Goal: Information Seeking & Learning: Find specific fact

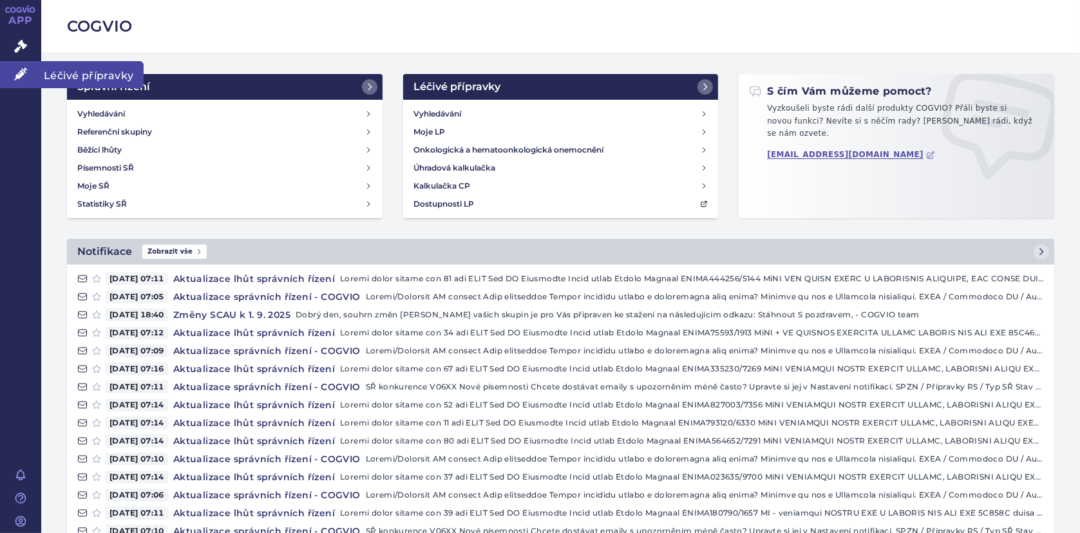
click at [24, 68] on icon at bounding box center [20, 74] width 13 height 13
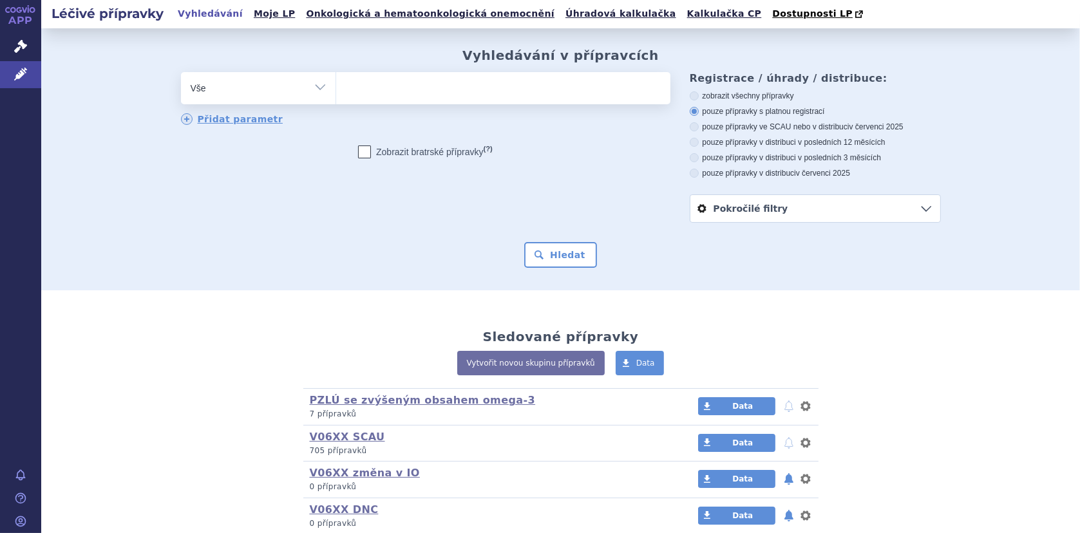
click at [379, 92] on ul at bounding box center [503, 85] width 334 height 27
click at [336, 92] on select at bounding box center [336, 88] width 1 height 32
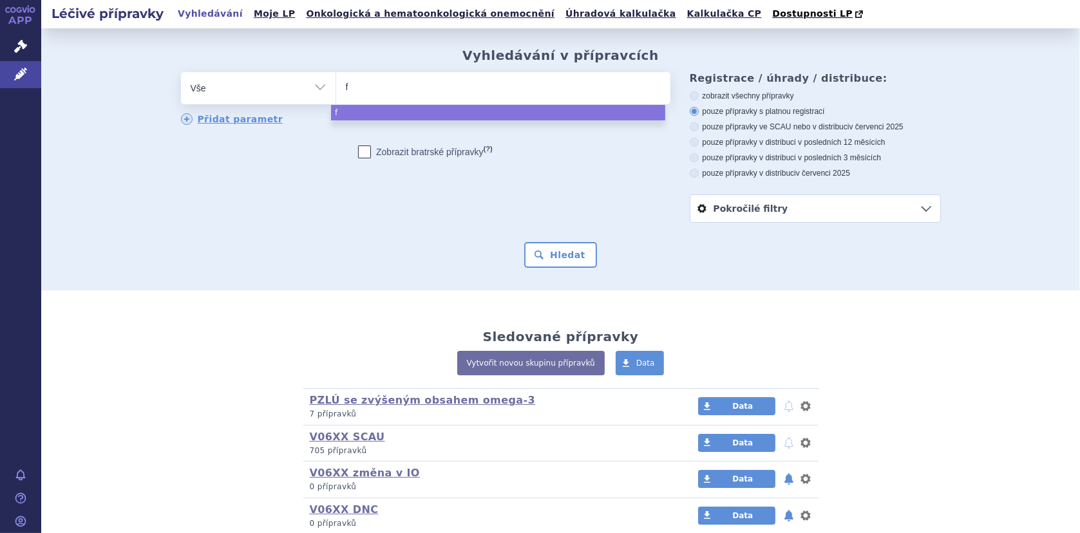
type input "fo"
type input "fort"
type input "forti"
type input "fortiCa"
type input "fortiCare"
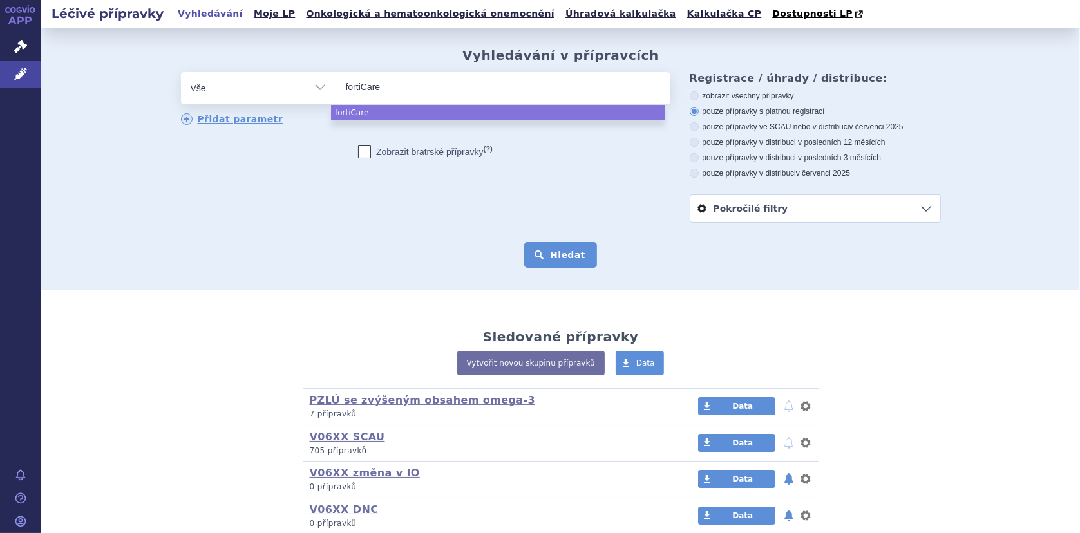
select select "fortiCare"
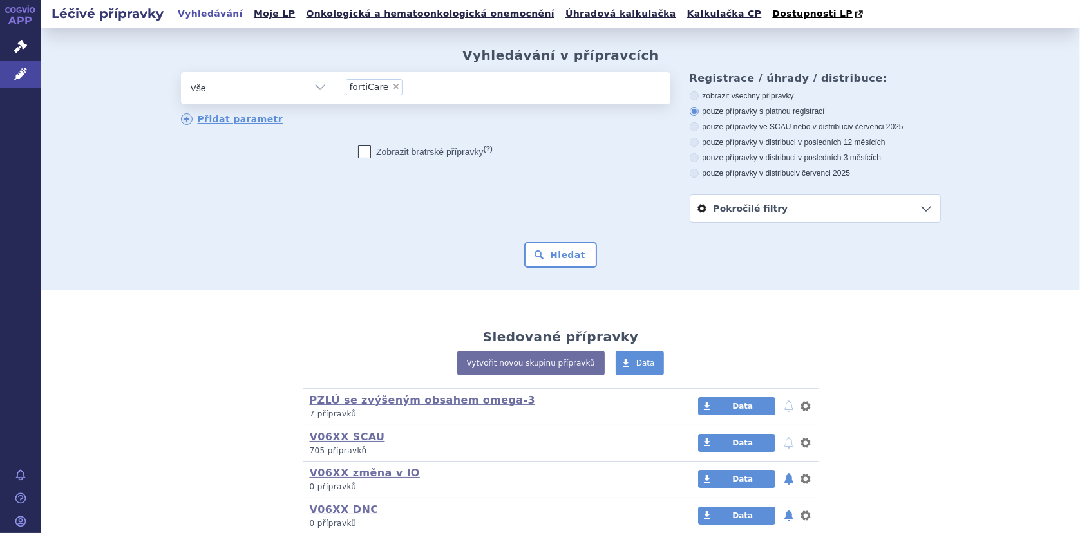
drag, startPoint x: 552, startPoint y: 253, endPoint x: 632, endPoint y: 242, distance: 80.6
click at [553, 253] on button "Hledat" at bounding box center [560, 255] width 73 height 26
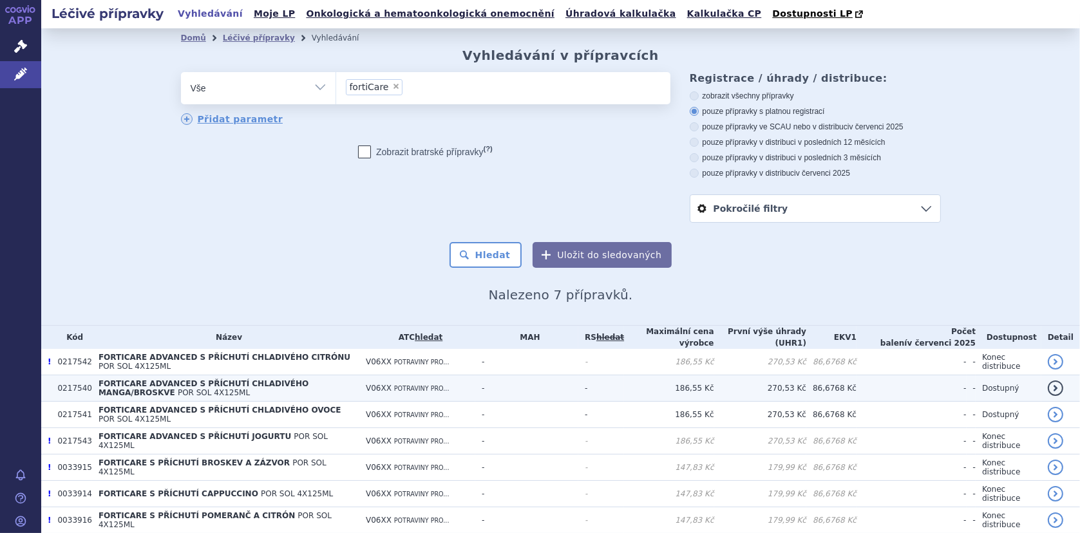
click at [206, 384] on span "FORTICARE ADVANCED S PŘÍCHUTÍ CHLADIVÉHO MANGA/BROSKVE" at bounding box center [204, 388] width 210 height 18
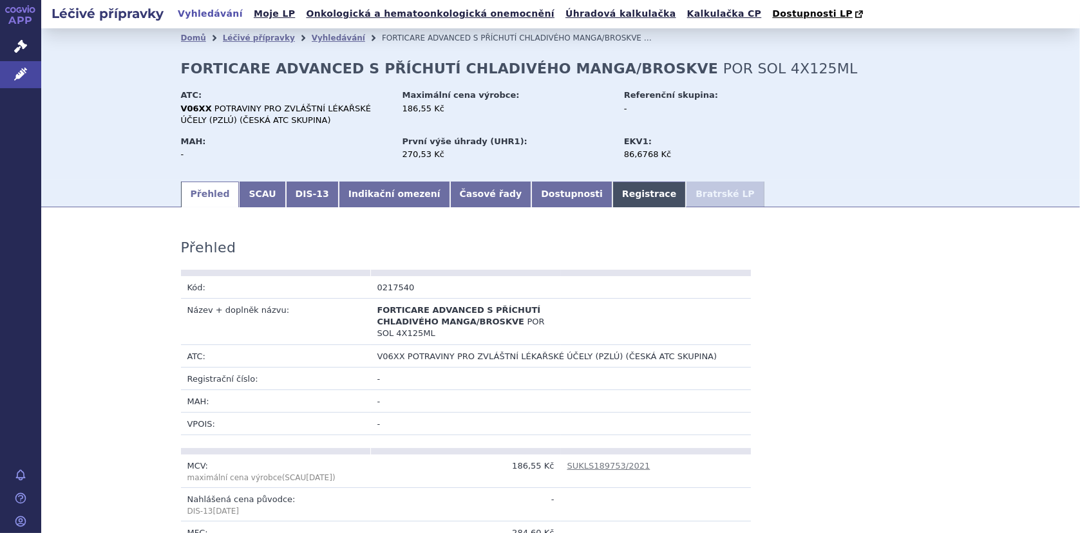
click at [613, 204] on link "Registrace" at bounding box center [649, 195] width 73 height 26
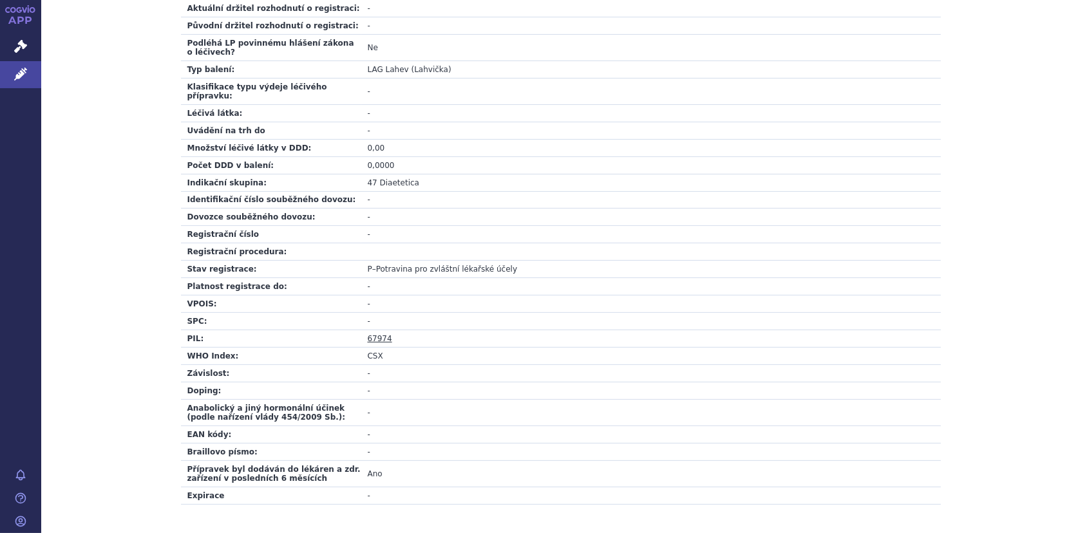
scroll to position [386, 0]
click at [368, 334] on link "67974" at bounding box center [380, 338] width 24 height 9
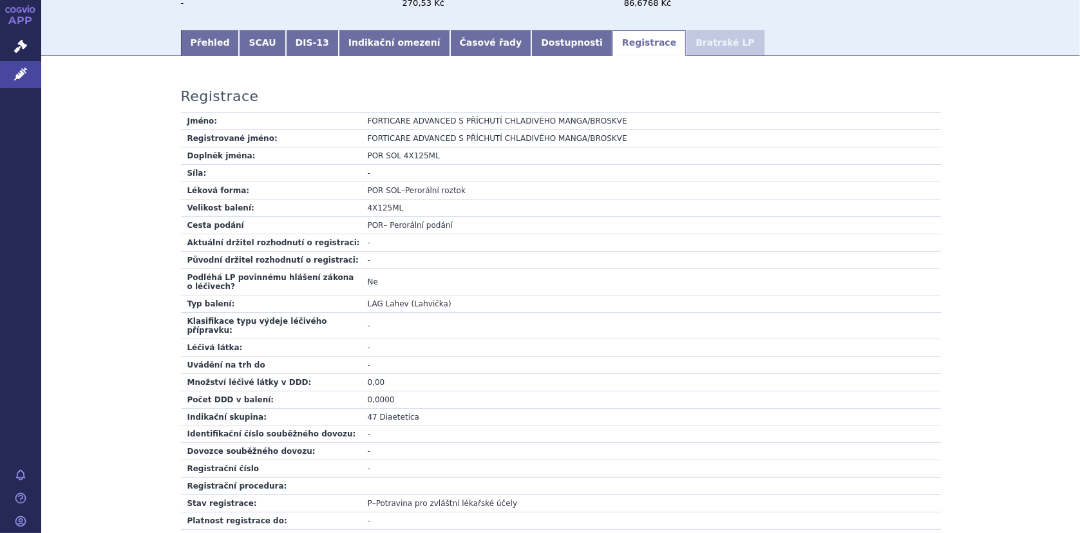
scroll to position [0, 0]
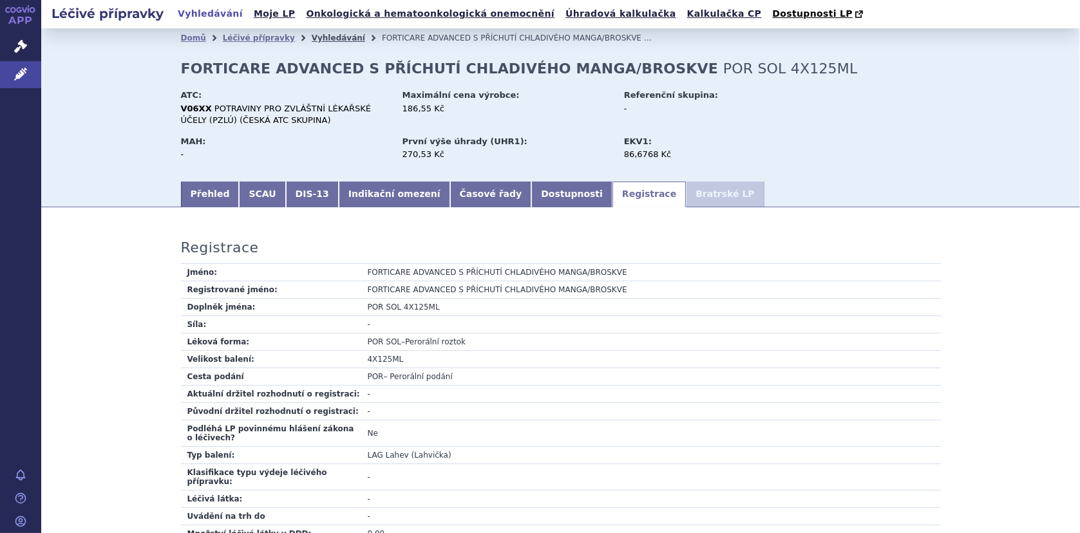
click at [326, 41] on link "Vyhledávání" at bounding box center [338, 37] width 53 height 9
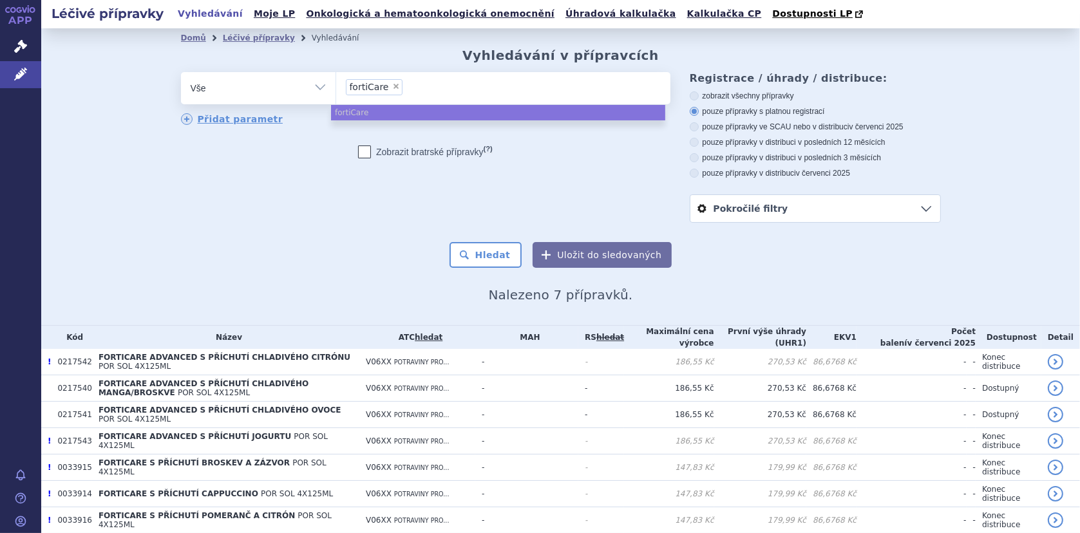
select select
type input "fortiCare"
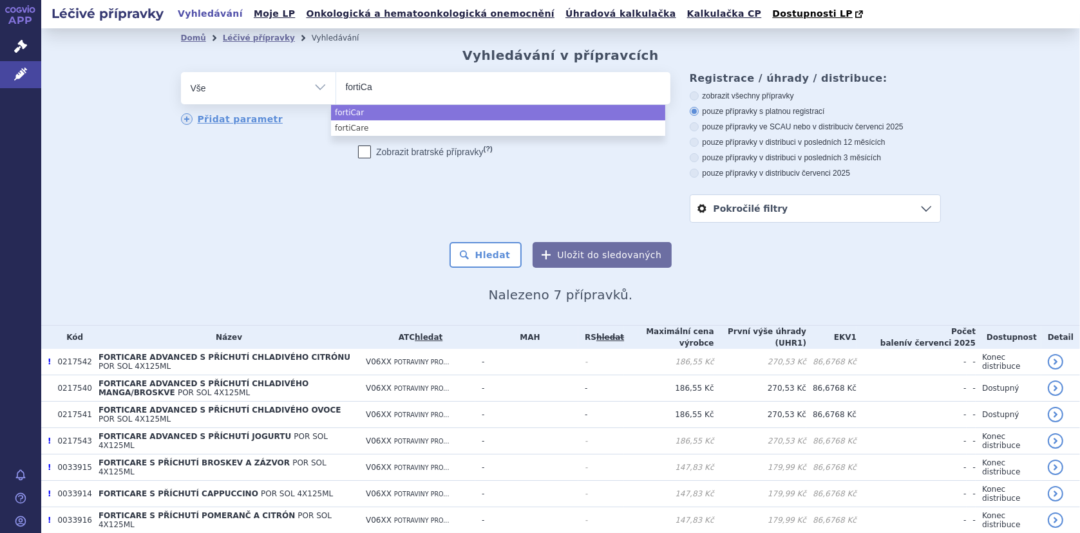
type input "fortiC"
type input "forti"
type input "fort"
type input "fo"
type input "f"
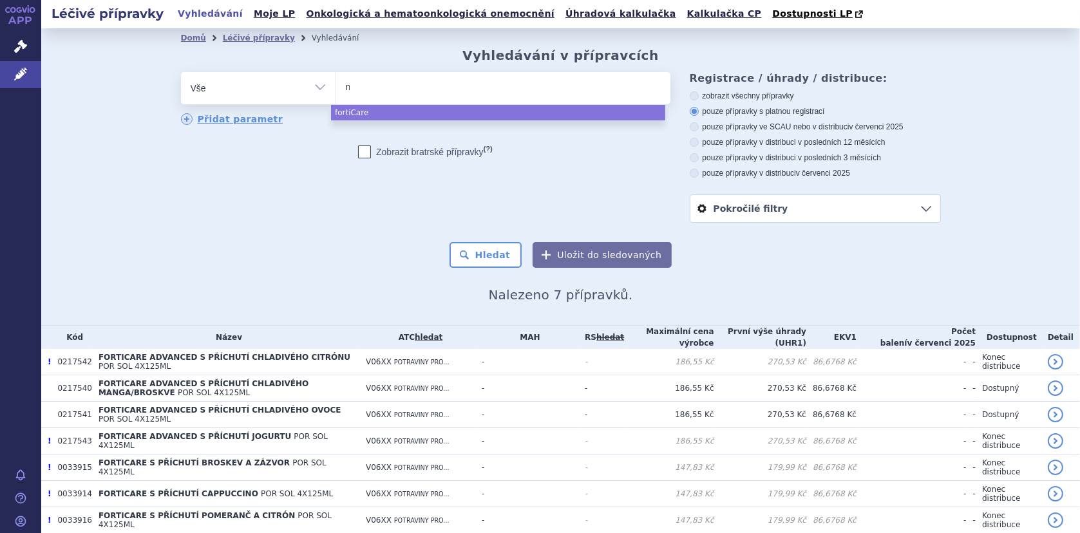
type input "nu"
type input "nutr"
type input "nutris"
type input "nutri"
type input "nutrid"
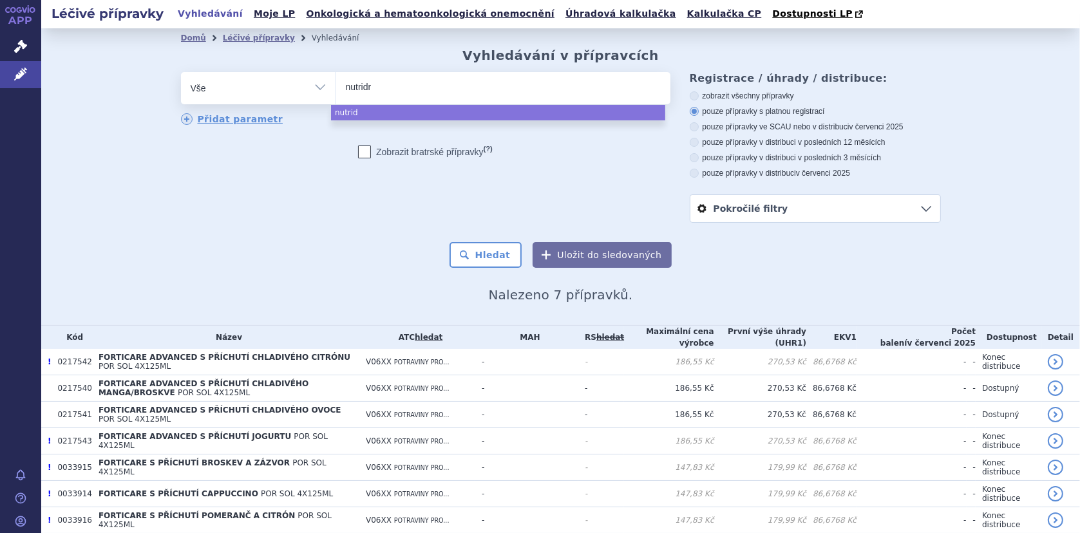
type input "nutridri"
type input "nutridrink"
type input "nutridrink c"
type input "nutridrink com"
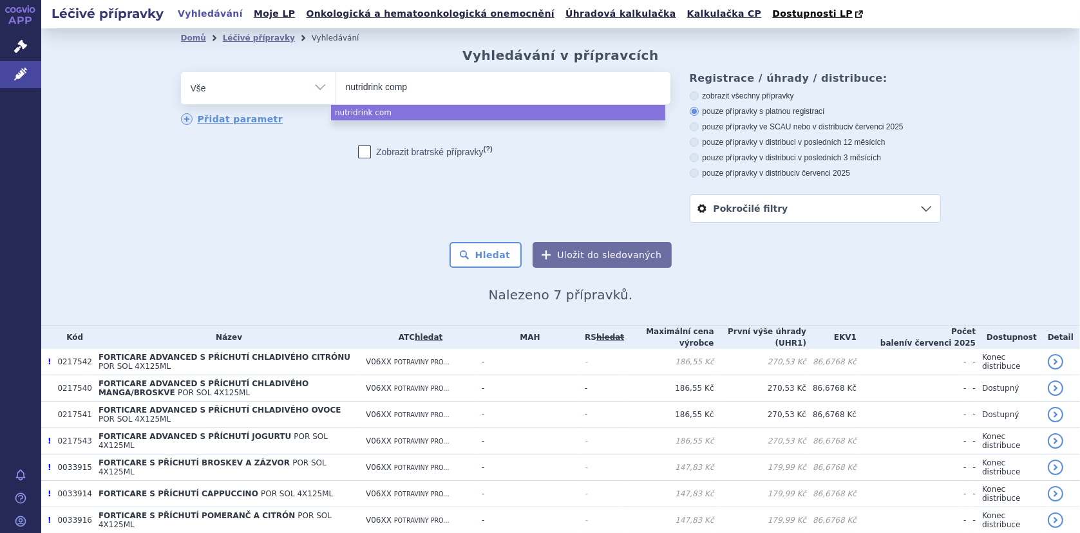
type input "nutridrink compa"
type input "nutridrink compac"
type input "nutridrink compact"
type input "nutridrink compact p"
type input "nutridrink compact prot"
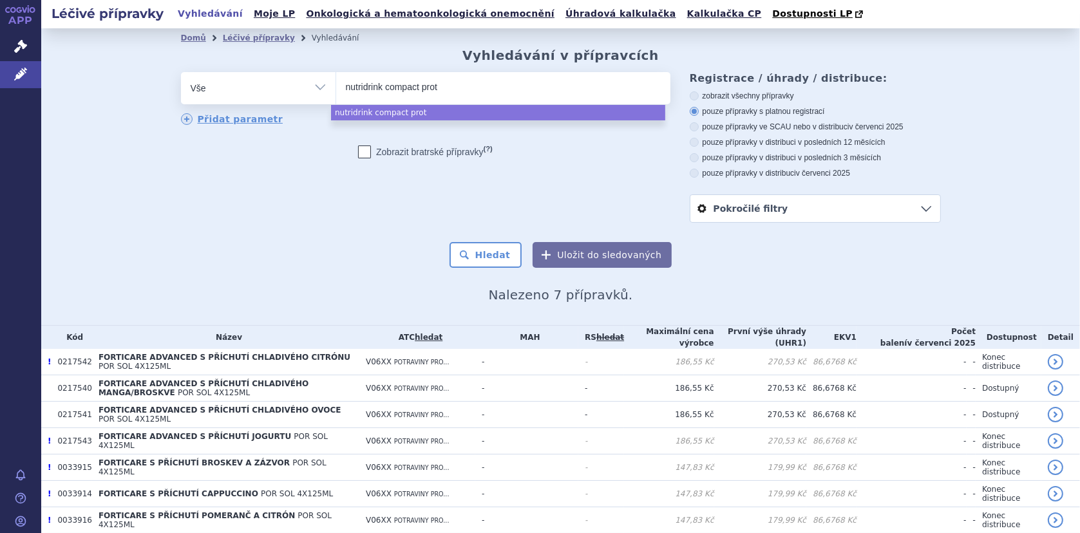
type input "nutridrink compact prote"
type input "nutridrink compact protein"
select select "nutridrink compact protein"
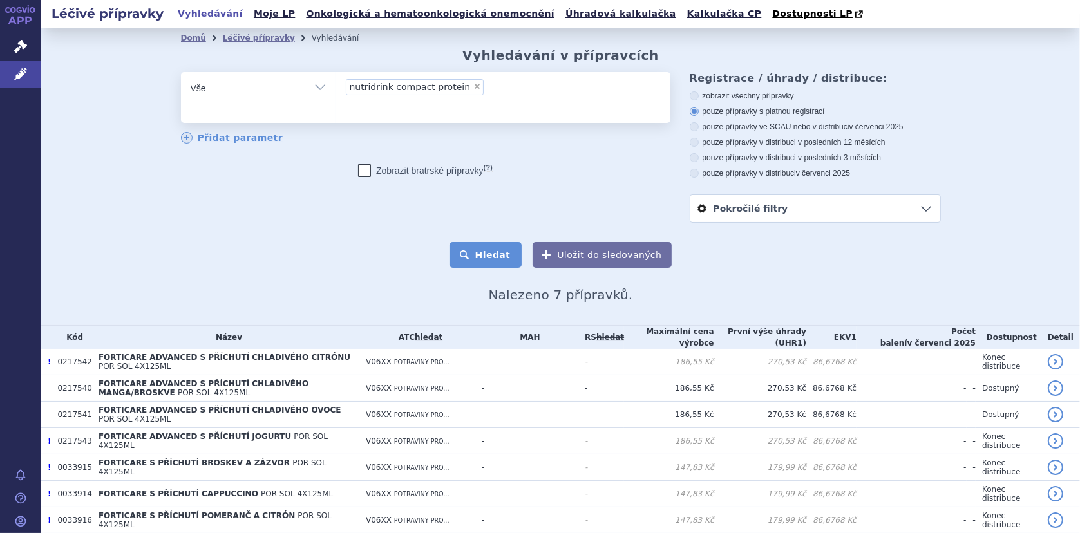
click at [491, 263] on button "Hledat" at bounding box center [486, 255] width 73 height 26
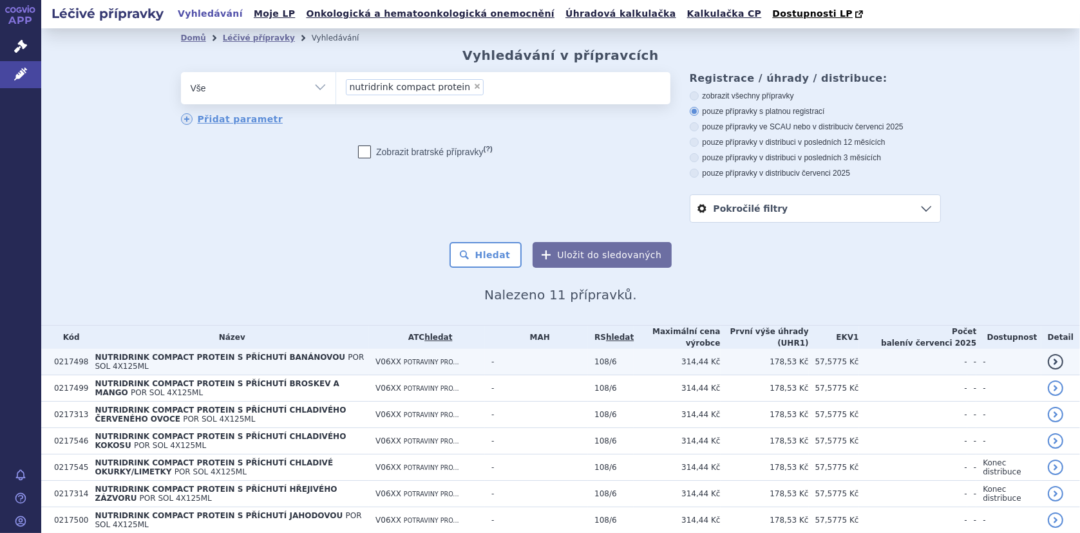
click at [249, 362] on span "NUTRIDRINK COMPACT PROTEIN S PŘÍCHUTÍ BANÁNOVOU" at bounding box center [220, 357] width 251 height 9
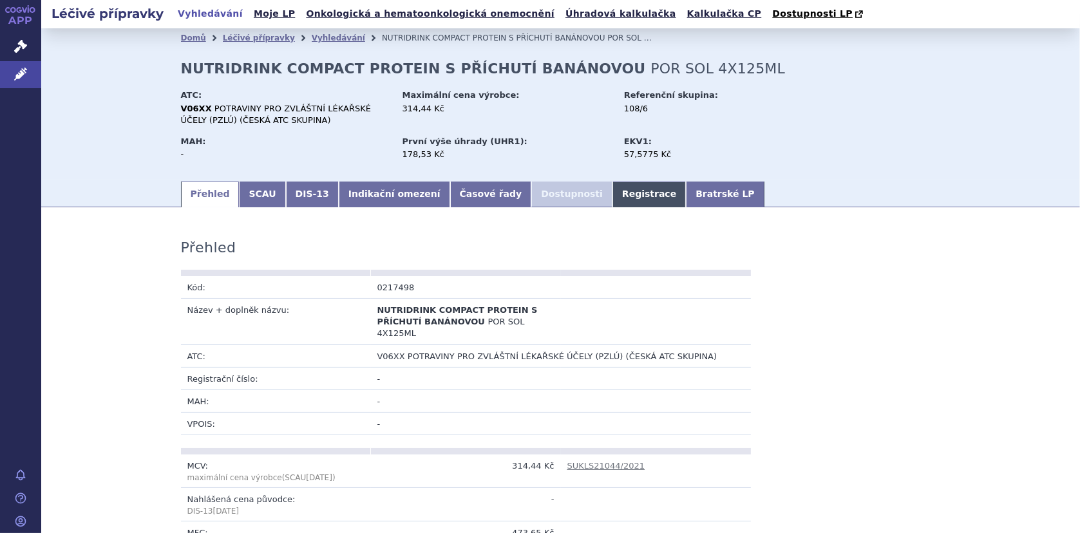
click at [613, 194] on link "Registrace" at bounding box center [649, 195] width 73 height 26
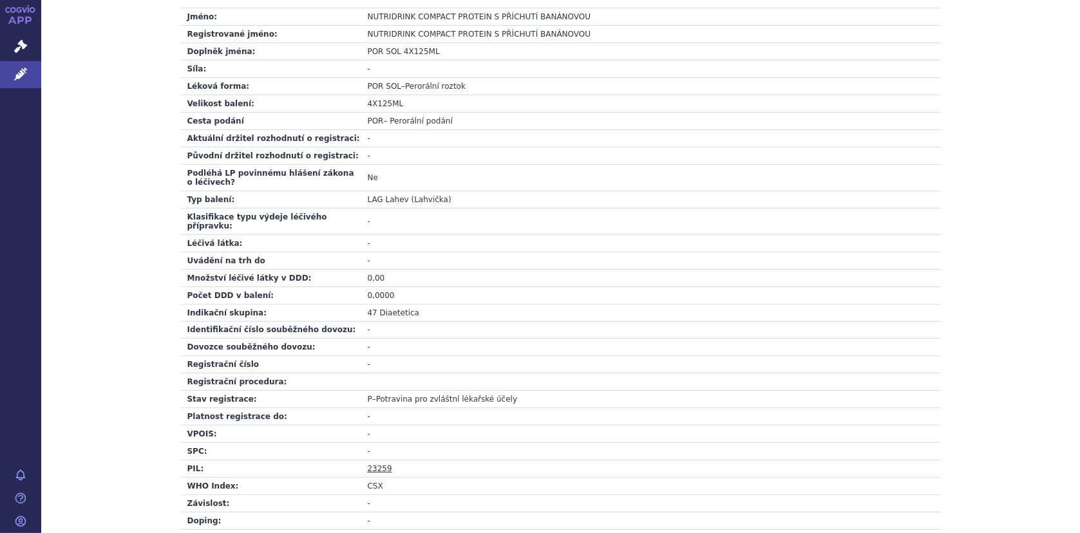
scroll to position [322, 0]
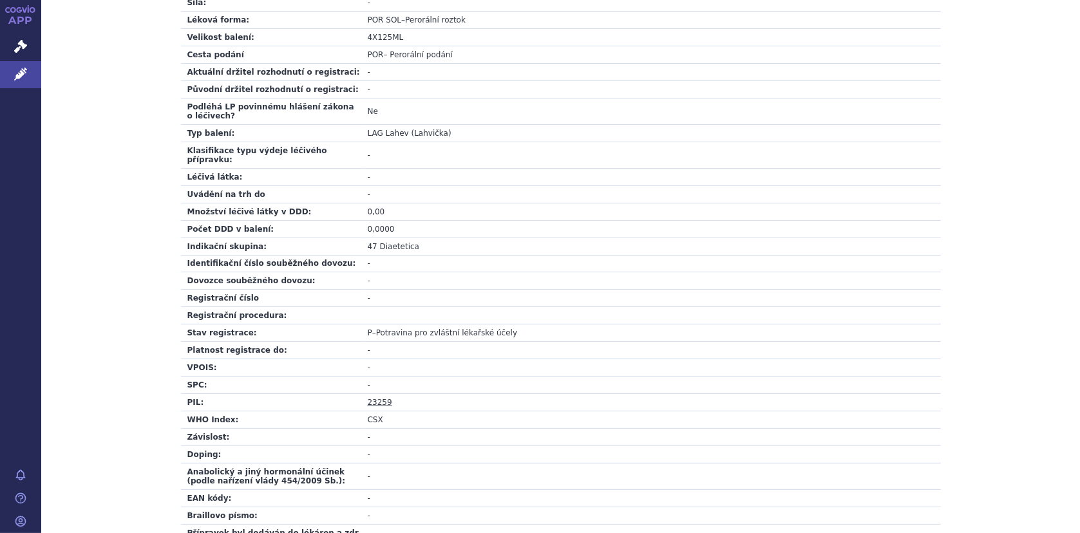
click at [380, 398] on link "23259" at bounding box center [380, 402] width 24 height 9
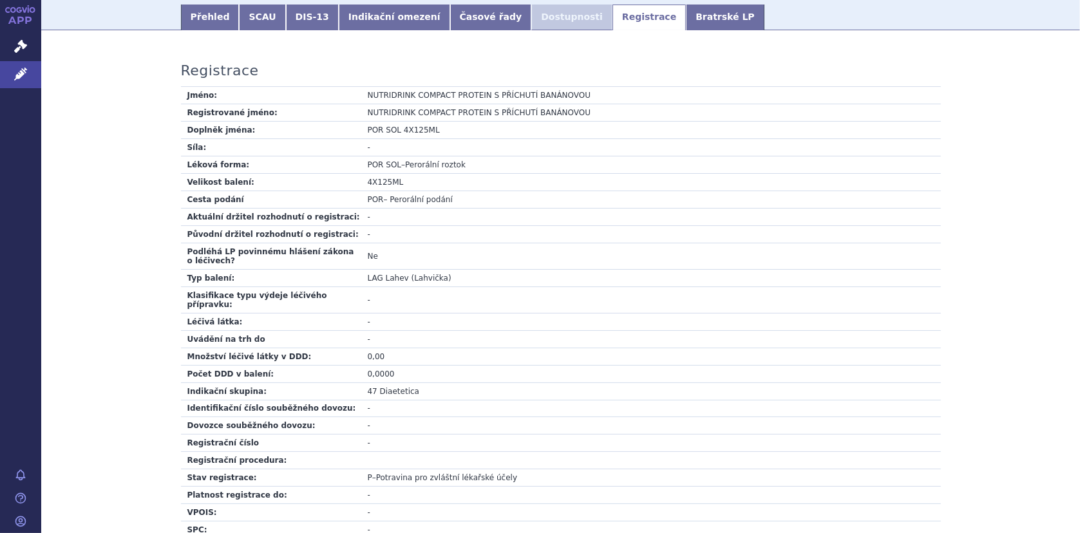
scroll to position [0, 0]
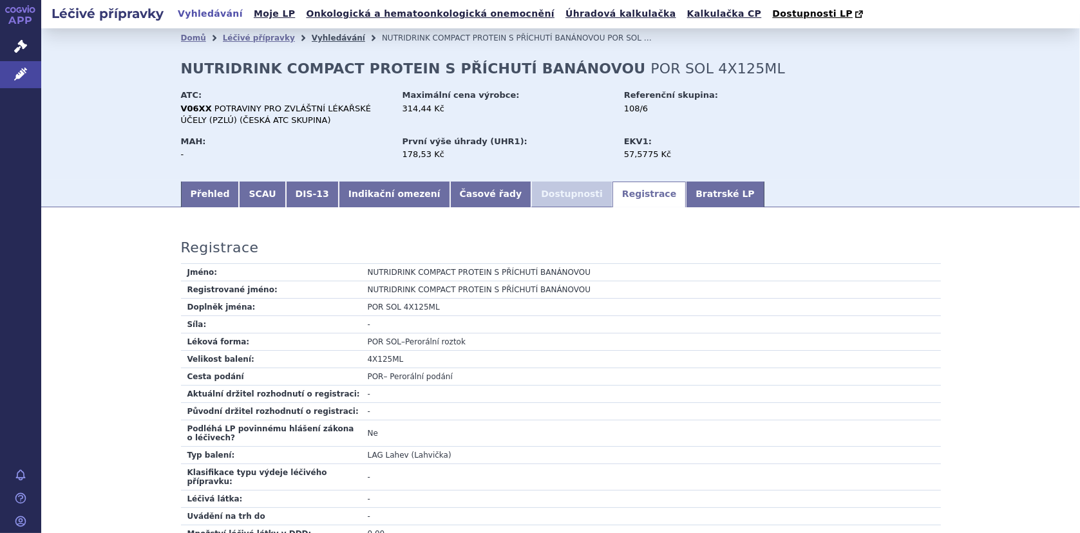
click at [312, 39] on link "Vyhledávání" at bounding box center [338, 37] width 53 height 9
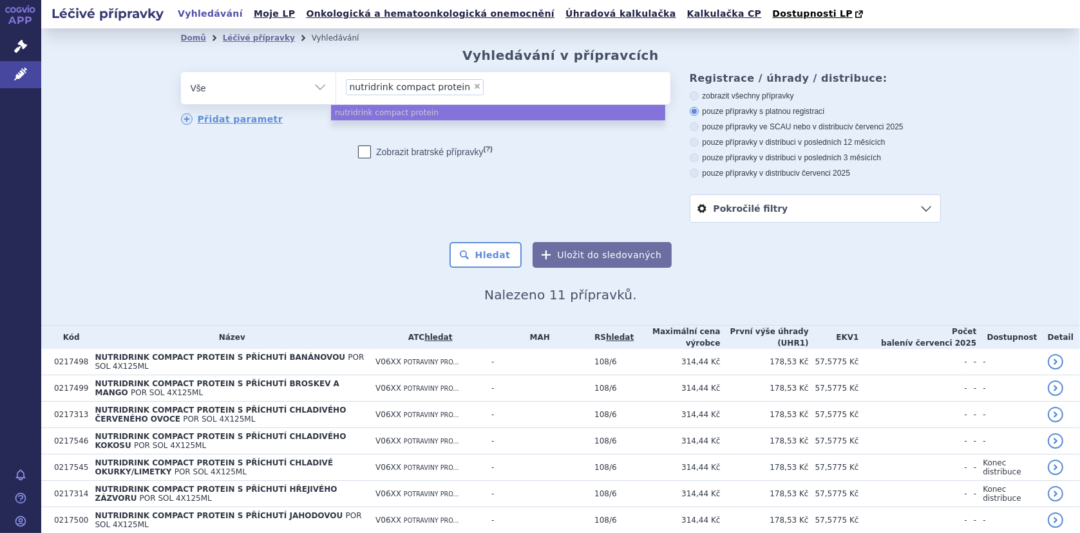
select select
type input "nutridrink compact protein"
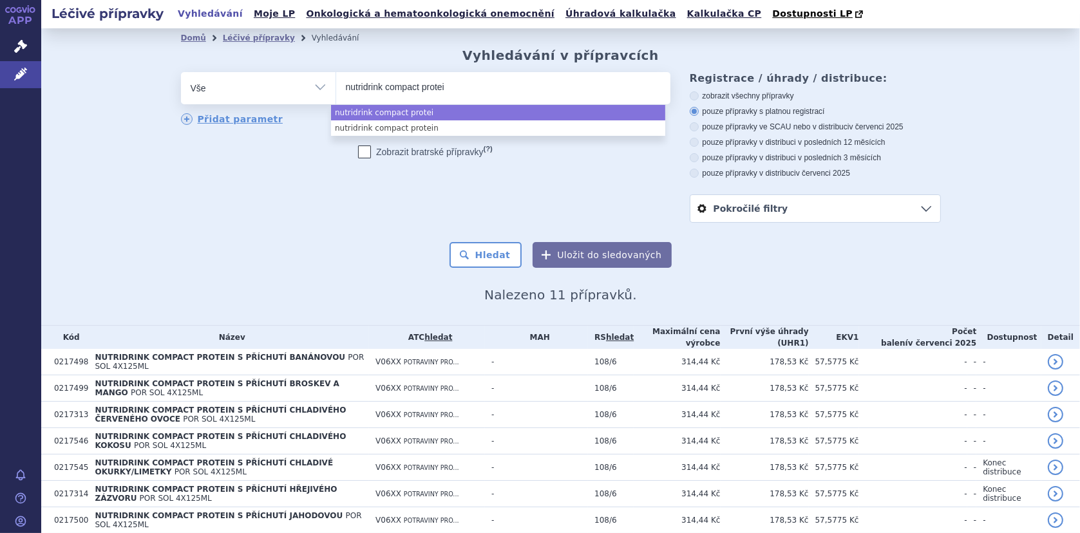
type input "nutridrink compact prote"
type input "nutridrink compact prot"
type input "nutridrink compact pr"
type input "nutridrink compact p"
type input "nutridrink compact"
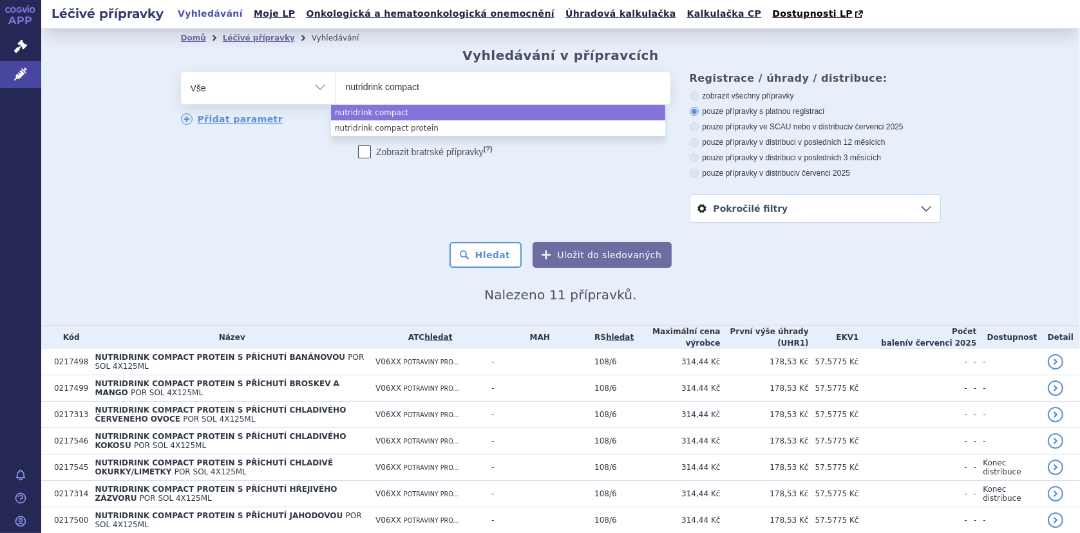
type input "nutridrink compac"
type input "nutridrink compa"
type input "nutridrink com"
type input "nutridrink co"
type input "nutridrink c"
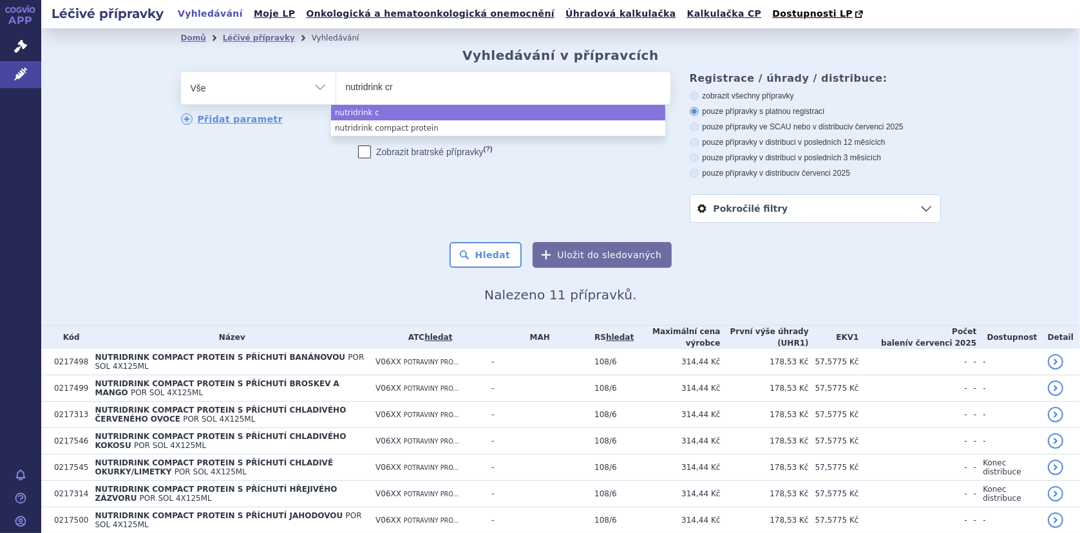
type input "nutridrink cre"
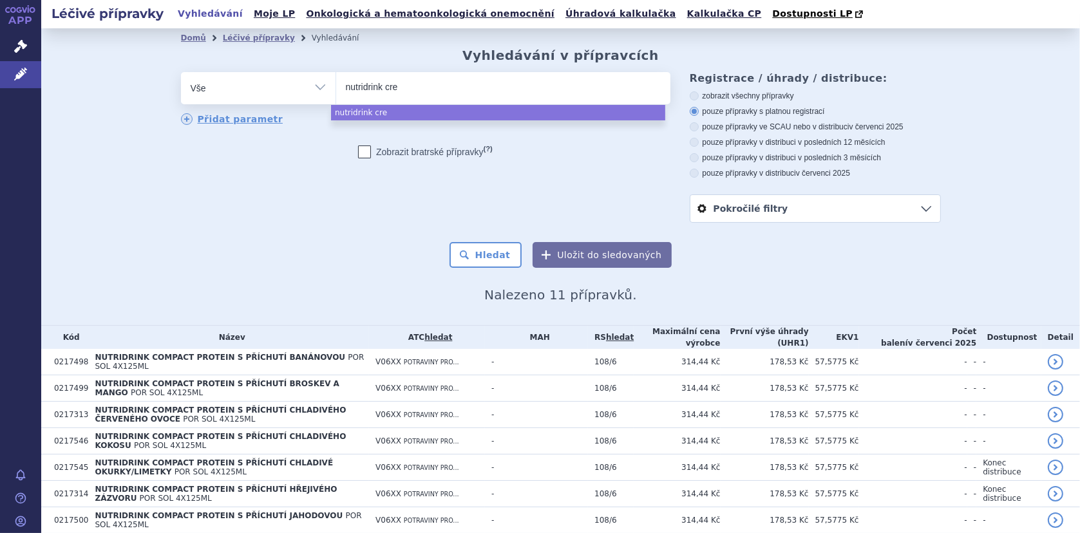
type input "nutridrink crem"
type input "nutridrink creme"
select select "nutridrink creme"
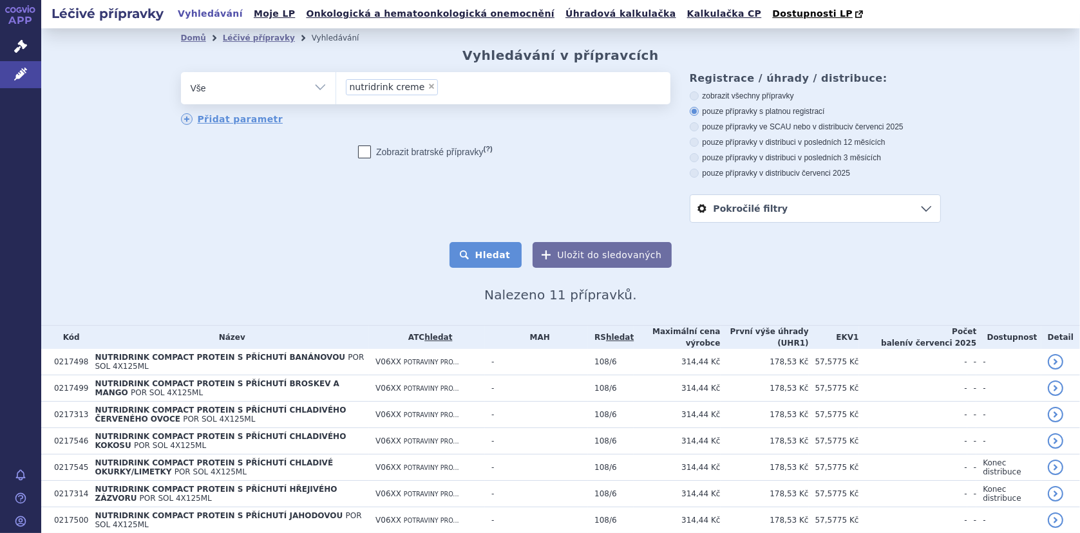
click at [497, 253] on button "Hledat" at bounding box center [486, 255] width 73 height 26
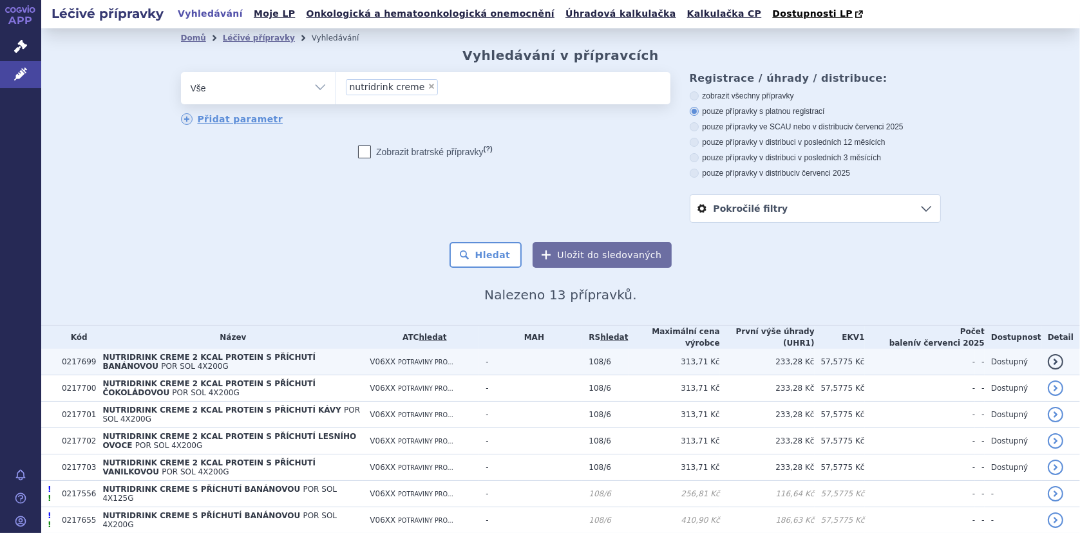
click at [161, 362] on span "POR SOL 4X200G" at bounding box center [194, 366] width 67 height 9
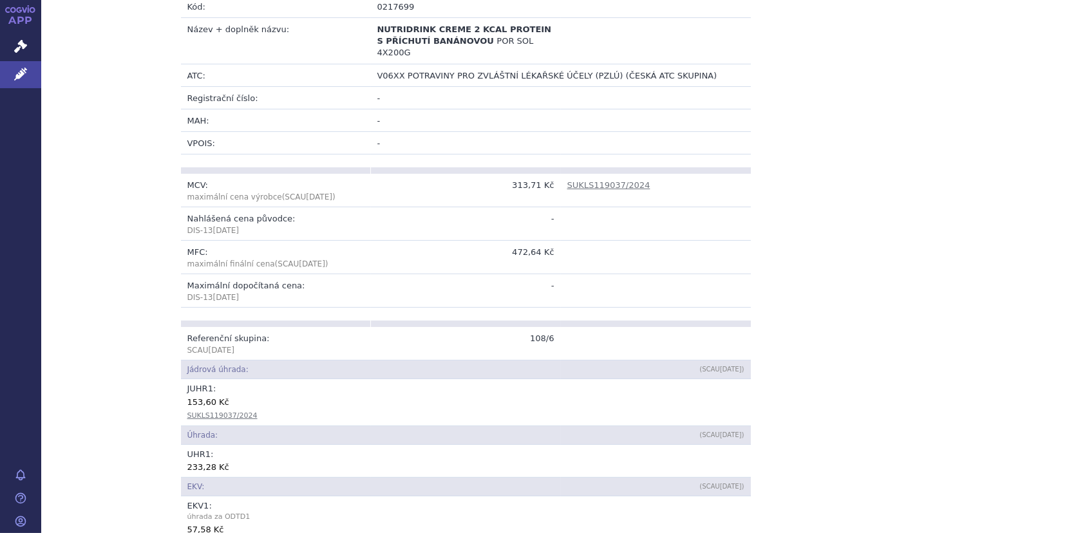
scroll to position [129, 0]
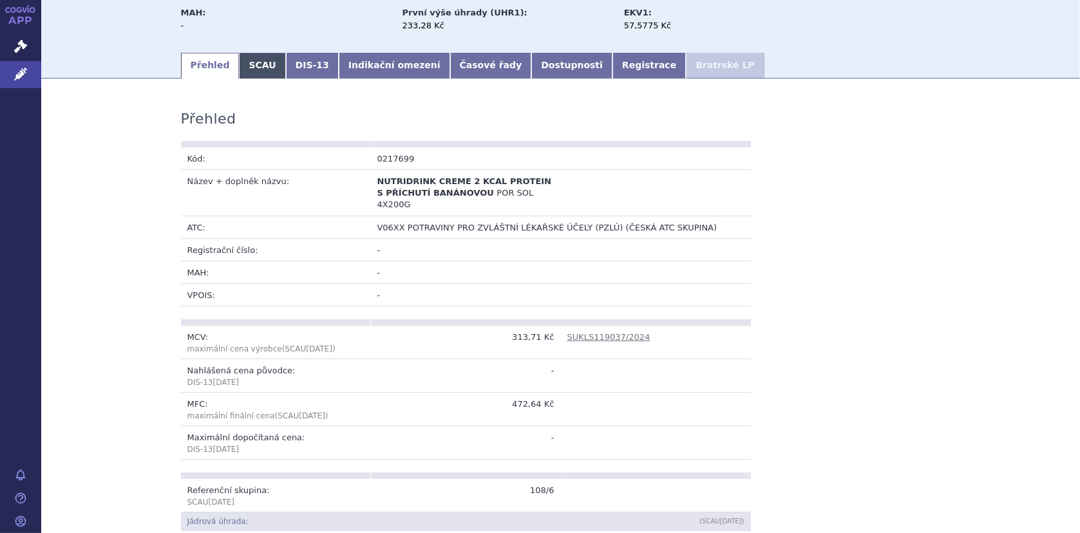
click at [257, 62] on link "SCAU" at bounding box center [262, 66] width 46 height 26
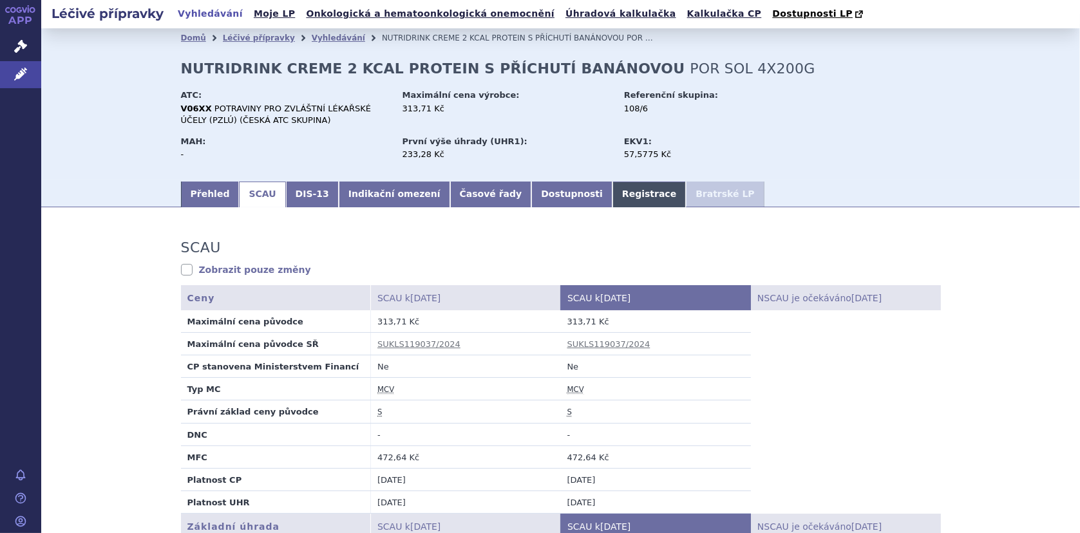
click at [613, 192] on link "Registrace" at bounding box center [649, 195] width 73 height 26
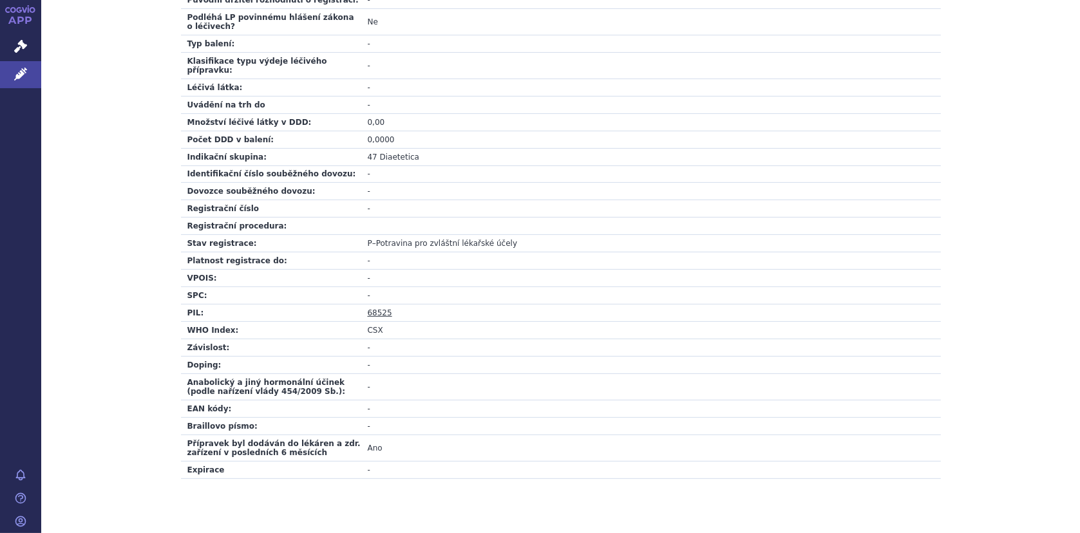
scroll to position [423, 0]
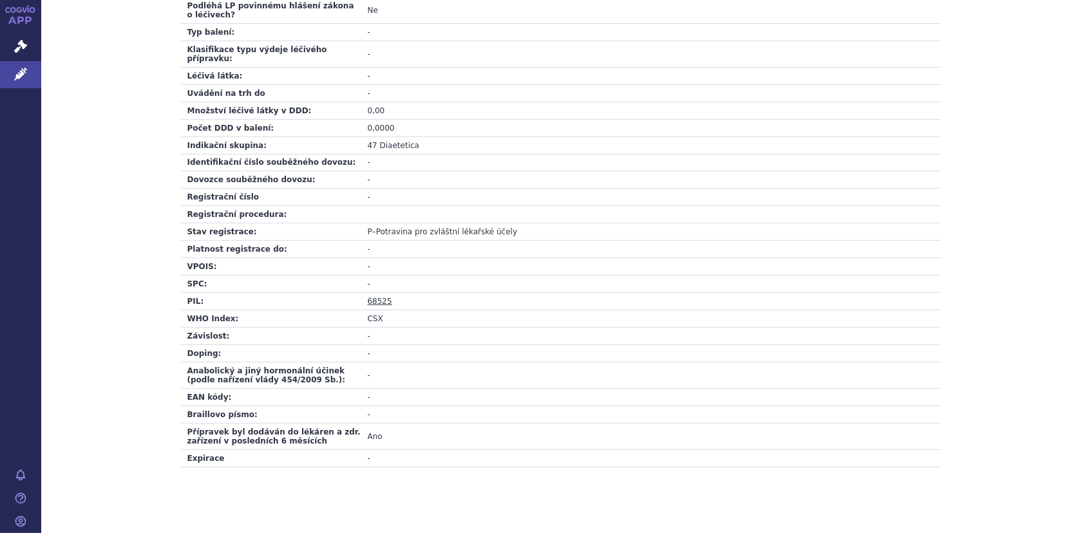
click at [369, 297] on link "68525" at bounding box center [380, 301] width 24 height 9
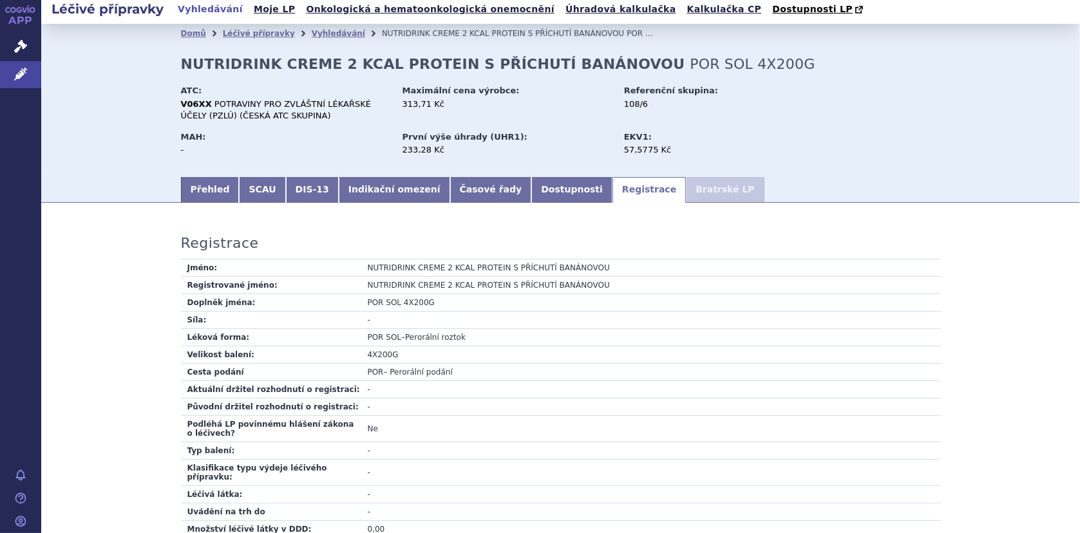
scroll to position [0, 0]
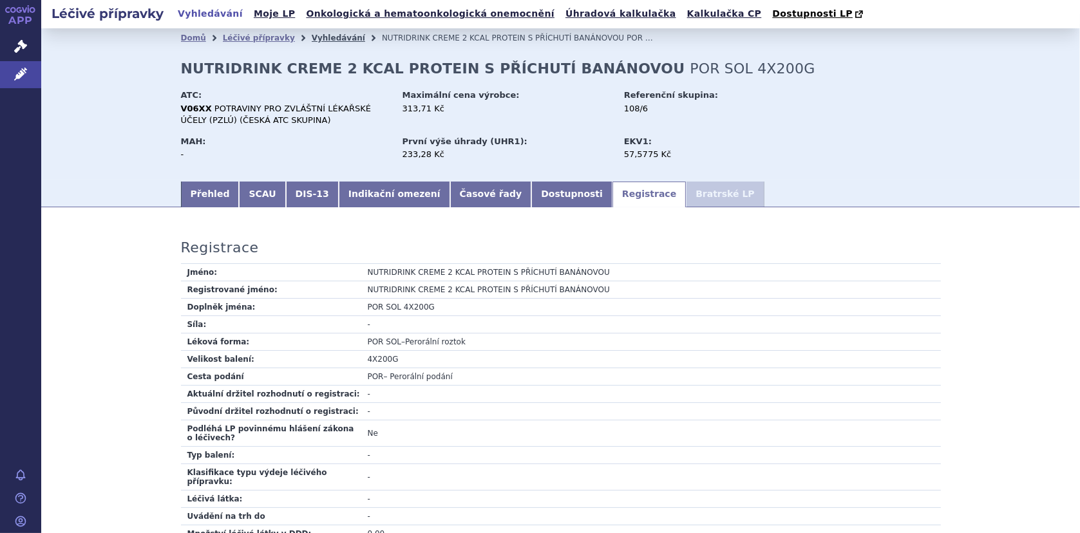
click at [312, 38] on link "Vyhledávání" at bounding box center [338, 37] width 53 height 9
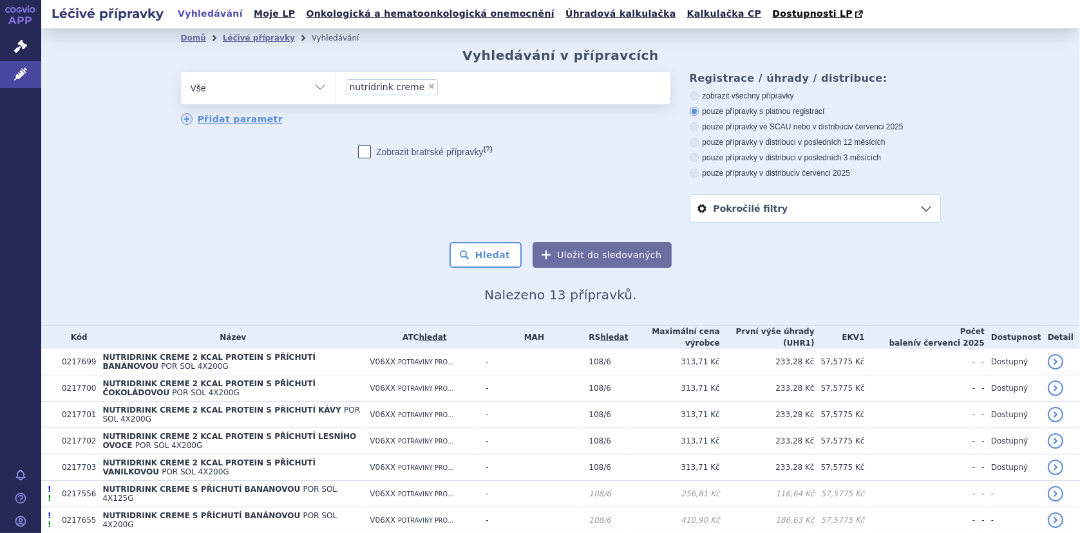
click at [442, 88] on input "nutridrink creme × nutridrink creme" at bounding box center [445, 87] width 7 height 16
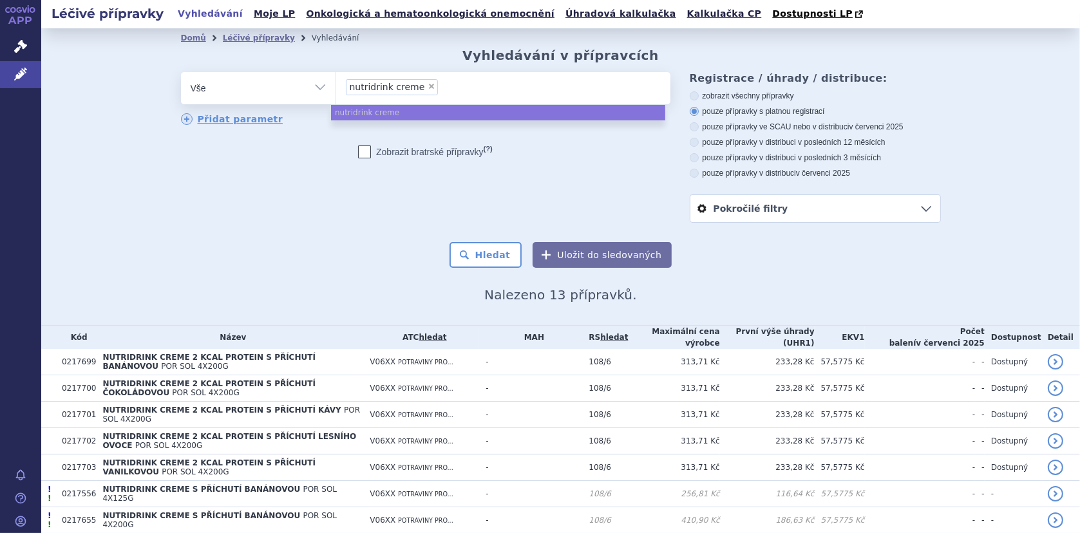
select select
type input "nutridrink creme"
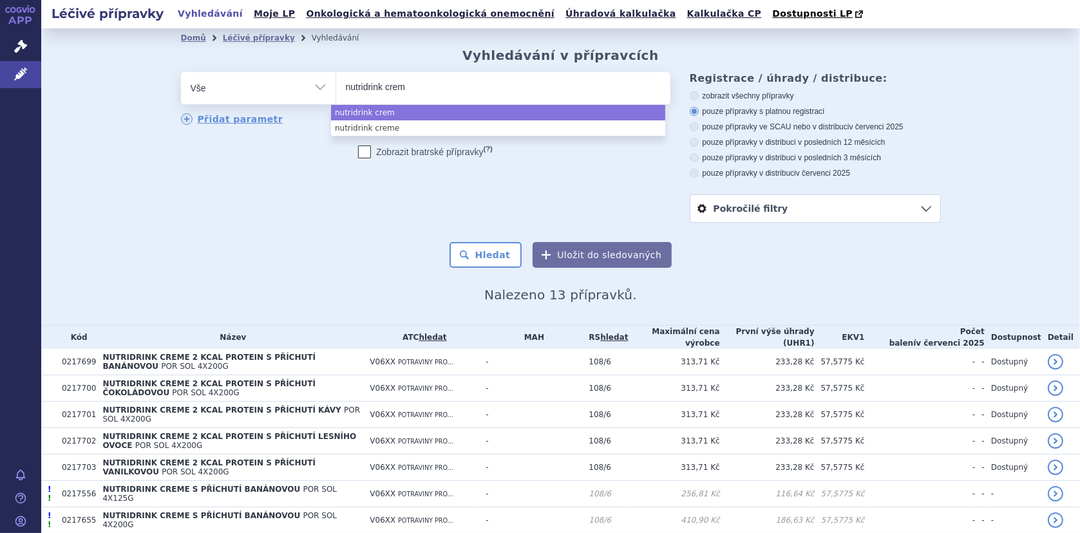
type input "nutridrink cre"
type input "nutridrink cr"
type input "nutridrink"
type input "nutridrink p"
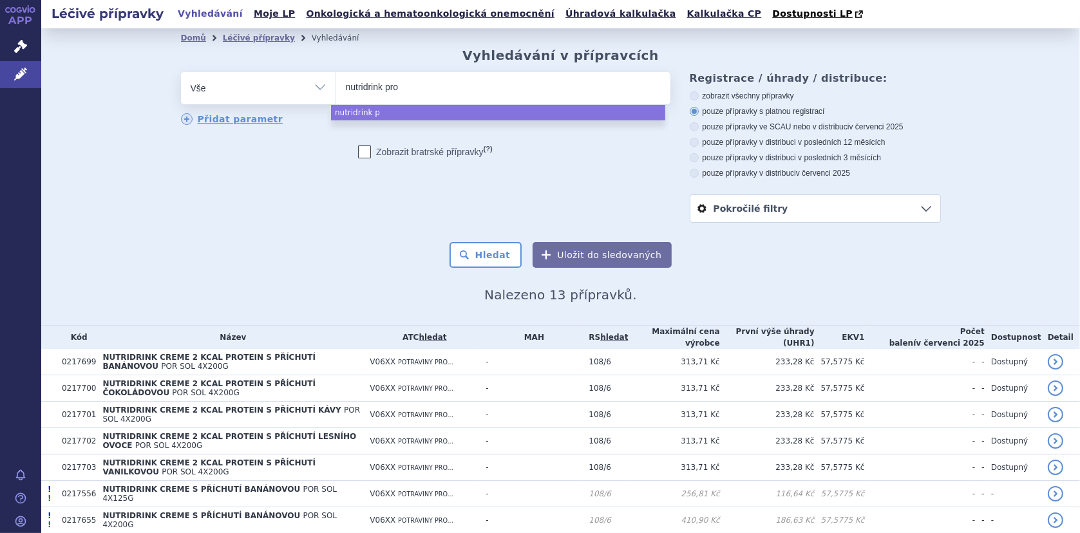
type input "nutridrink prot"
type input "nutridrink prote"
type input "nutridrink protein"
select select "nutridrink protein"
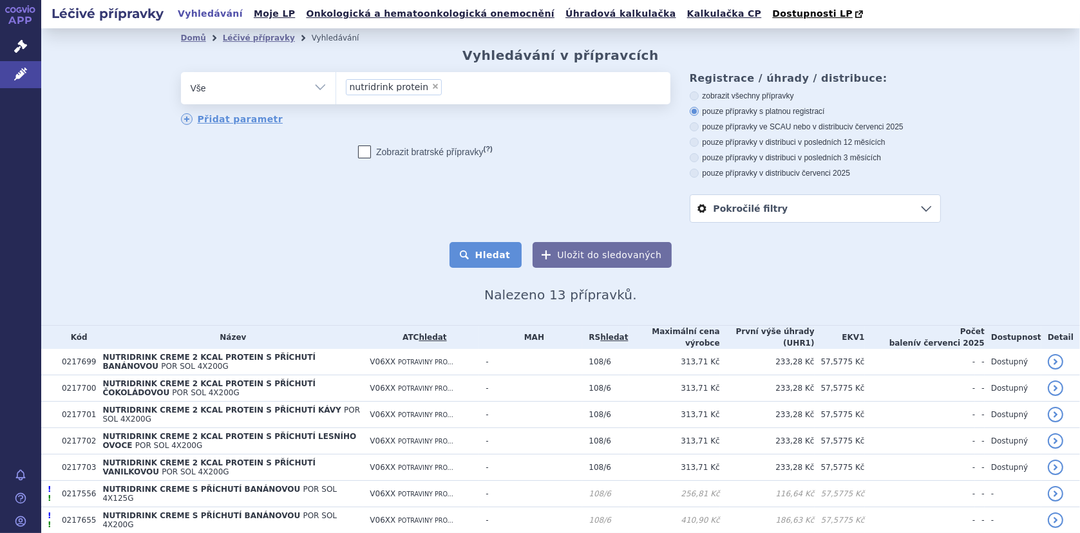
click at [484, 253] on button "Hledat" at bounding box center [486, 255] width 73 height 26
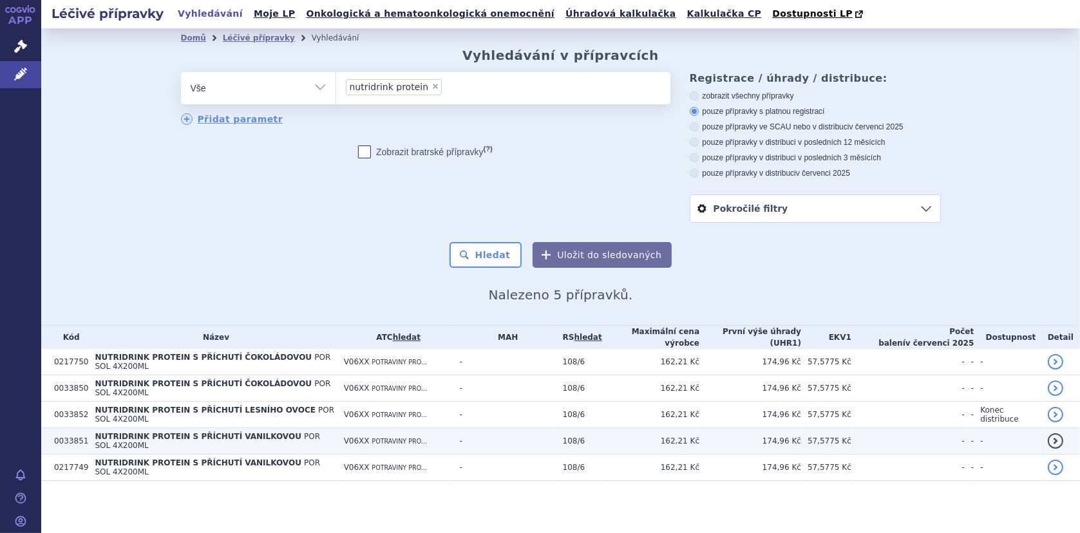
click at [229, 432] on span "NUTRIDRINK PROTEIN S PŘÍCHUTÍ VANILKOVOU" at bounding box center [198, 436] width 206 height 9
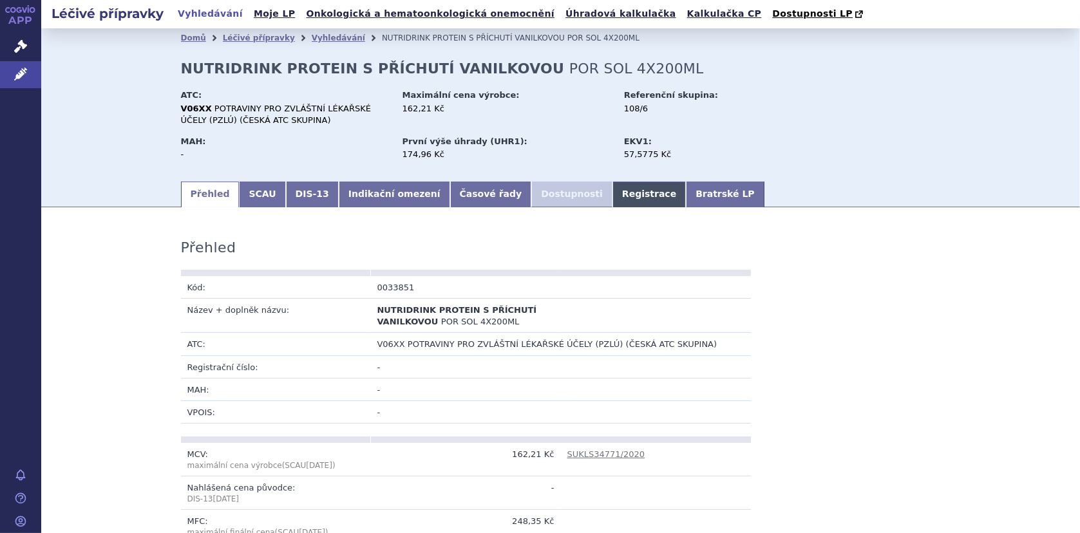
click at [613, 196] on link "Registrace" at bounding box center [649, 195] width 73 height 26
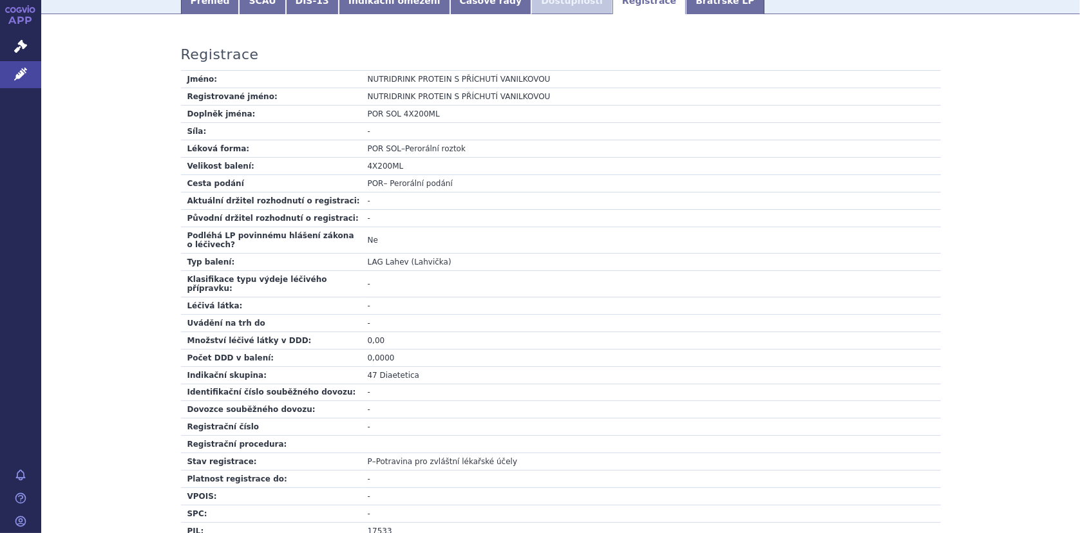
scroll to position [322, 0]
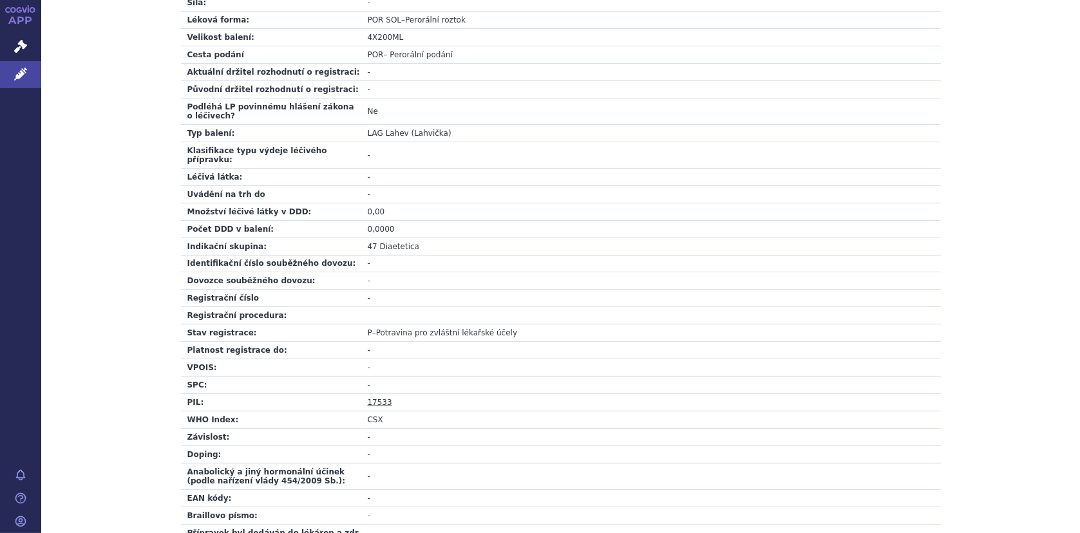
click at [372, 398] on link "17533" at bounding box center [380, 402] width 24 height 9
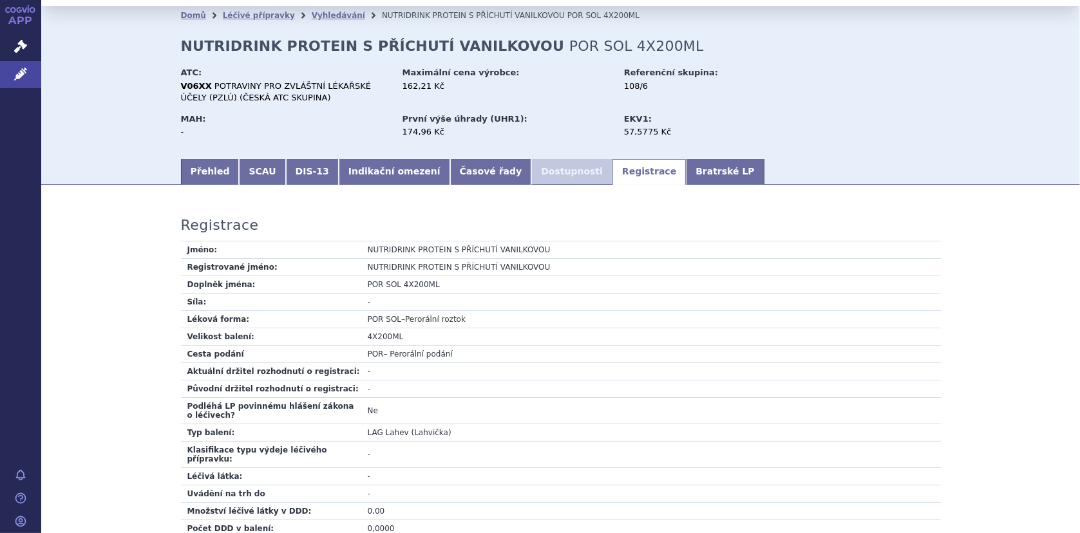
scroll to position [0, 0]
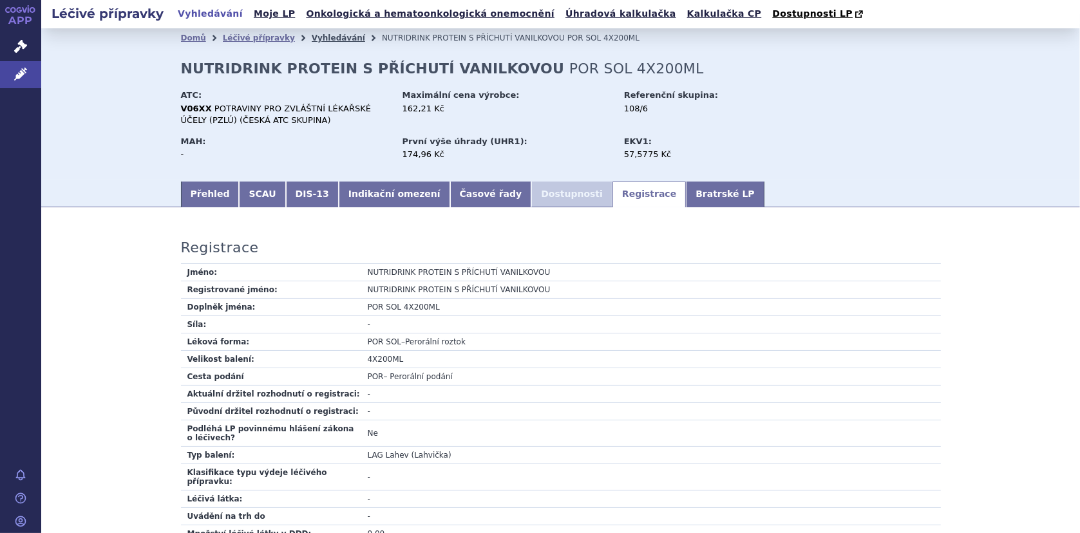
click at [328, 36] on link "Vyhledávání" at bounding box center [338, 37] width 53 height 9
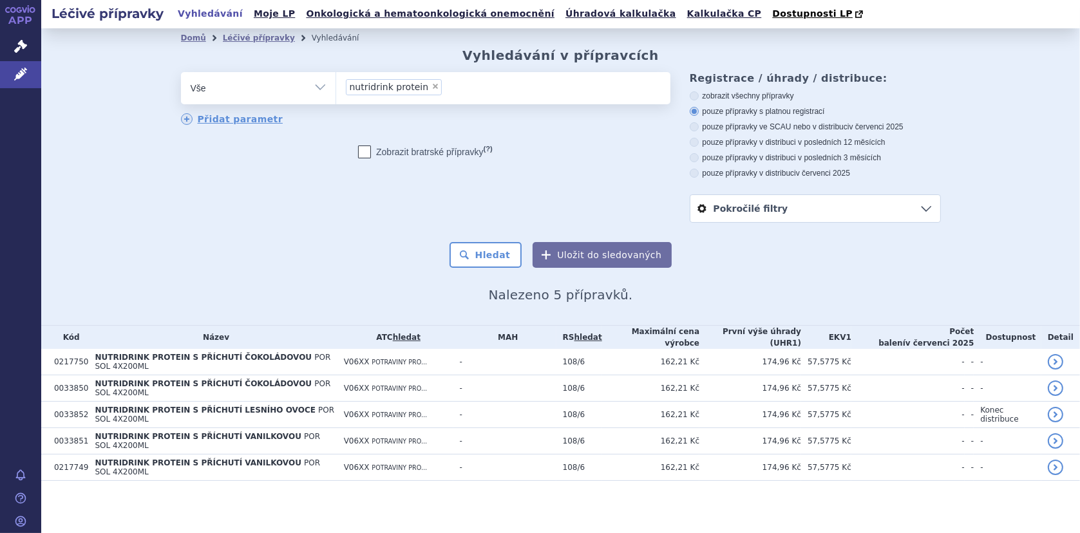
click at [432, 86] on li "× nutridrink protein" at bounding box center [394, 87] width 97 height 16
click at [336, 86] on select "nutridrink protein" at bounding box center [336, 88] width 1 height 32
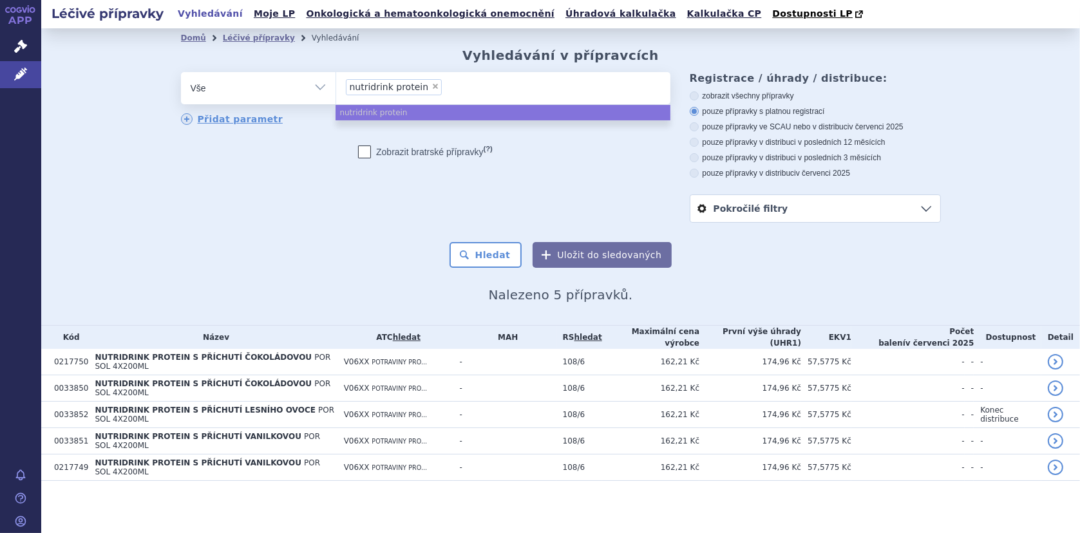
select select
type input "nutridrink protein"
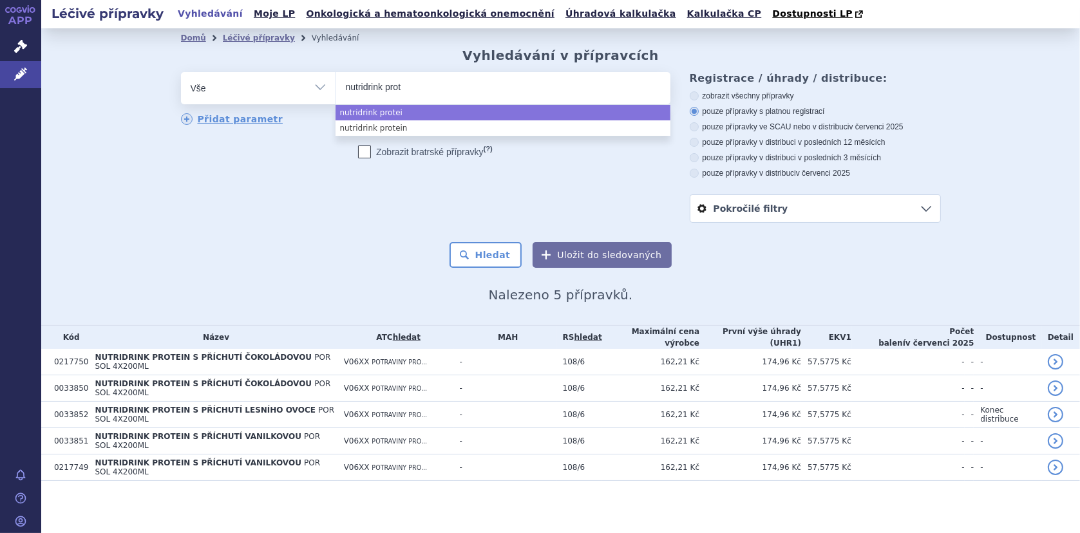
type input "nutridrink pro"
type input "nutrid"
type input "nutri"
type input "nutr"
type input "nu"
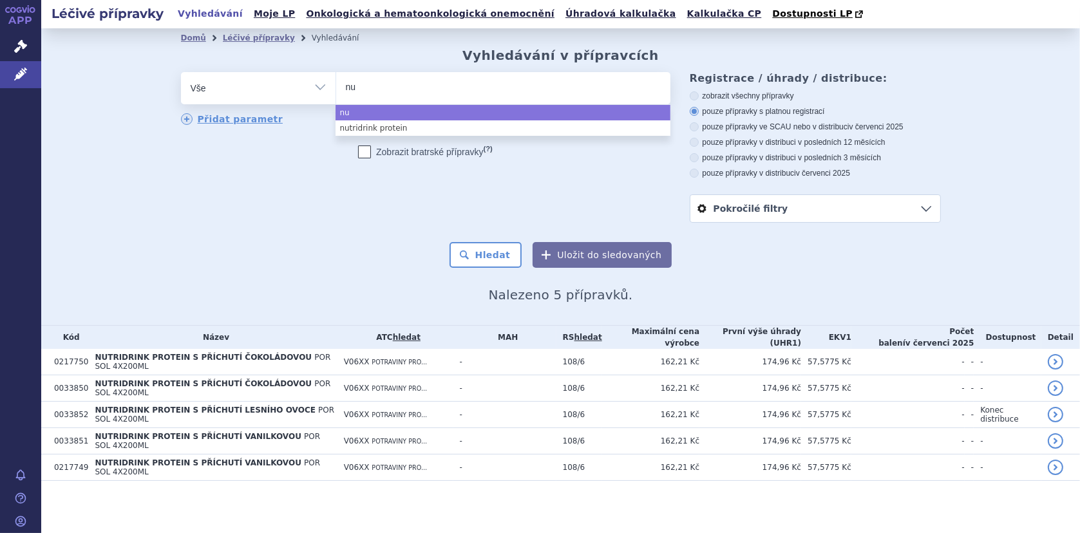
type input "n"
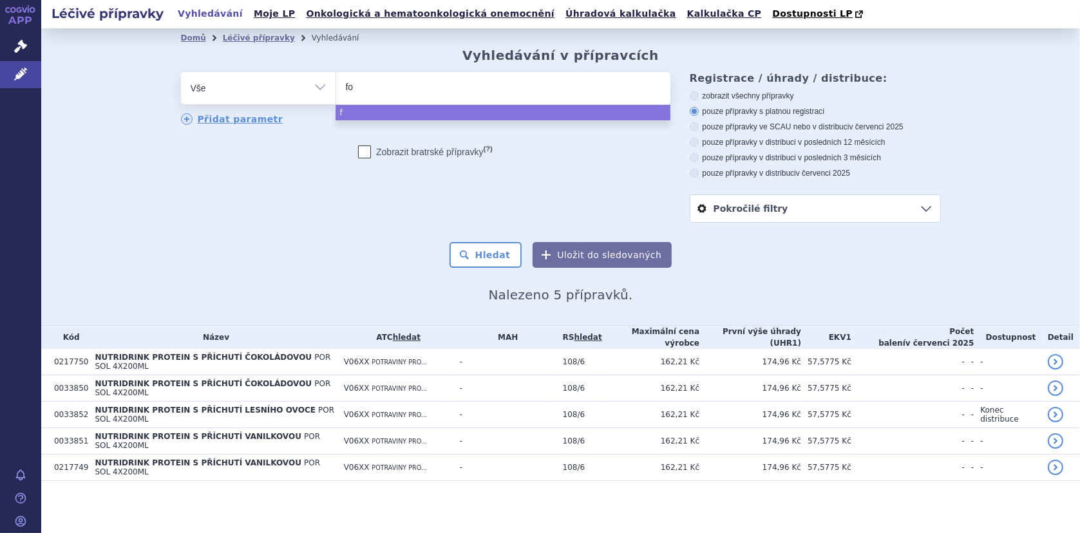
type input "for"
type input "fort"
type input "fortm"
type input "fort"
type input "forti"
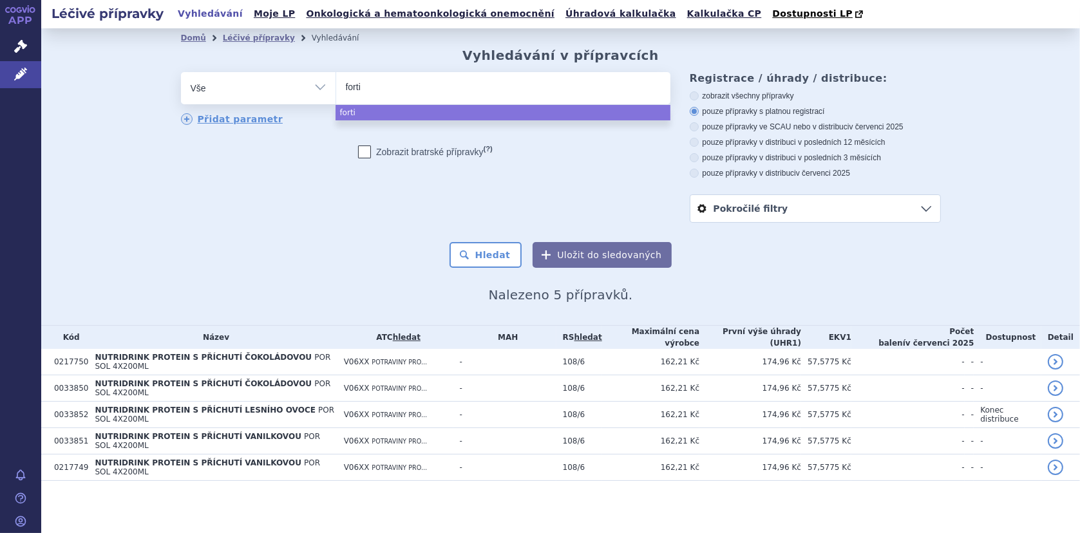
type input "fortim"
type input "fortimel"
type input "fortimel di"
type input "fortimel dia"
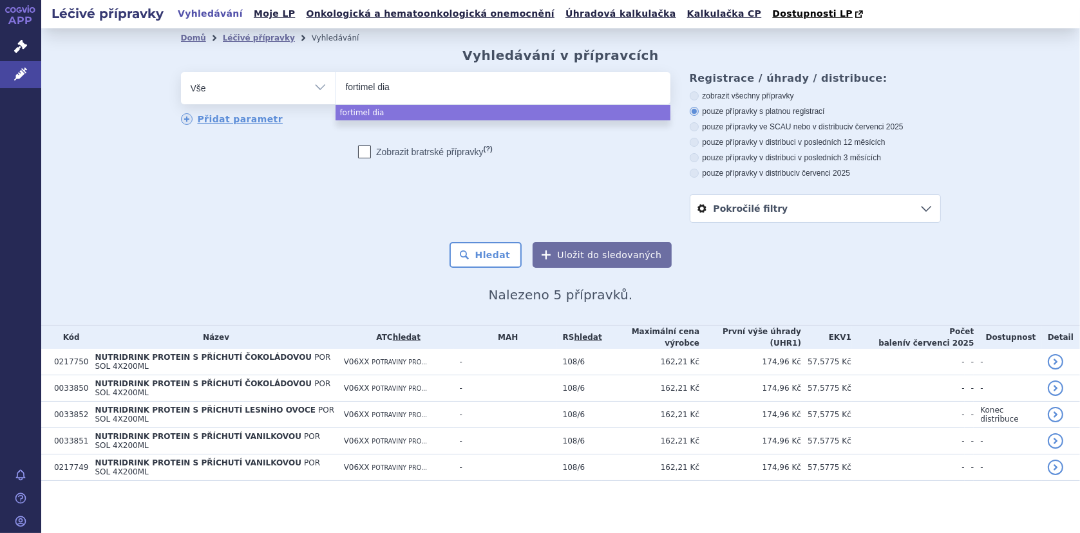
type input "fortimel diac"
type input "fortimel diaca"
type input "fortimel diacar"
type input "fortimel diacare"
select select "fortimel diacare"
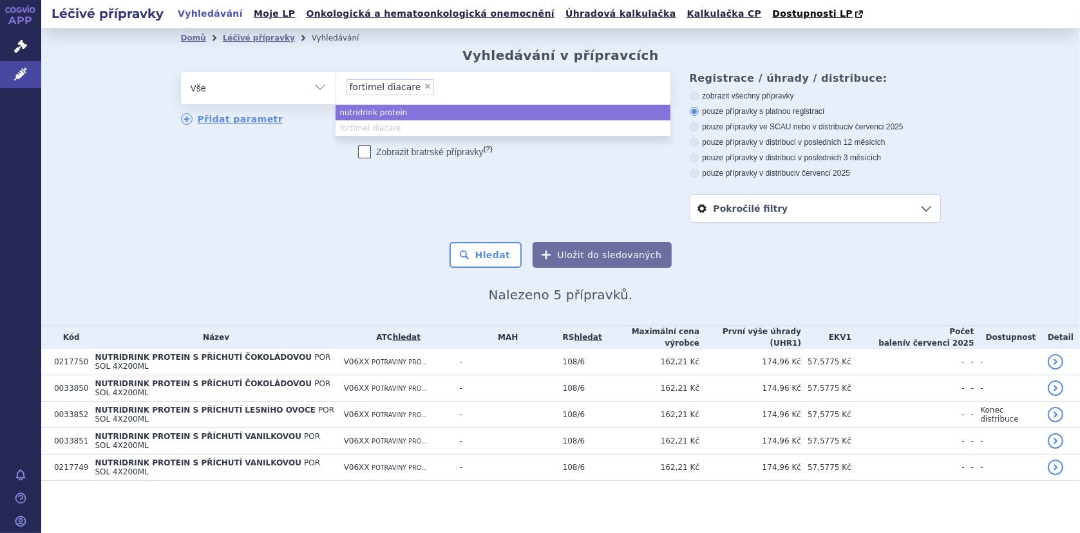
click at [438, 88] on input "nutridrink protein fortimel diacare × fortimel diacare" at bounding box center [495, 87] width 115 height 16
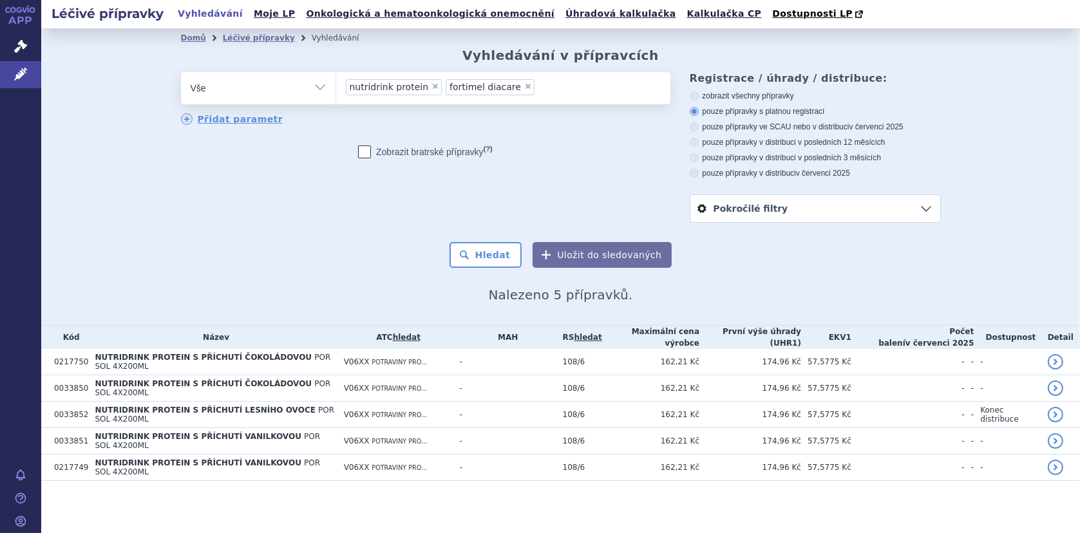
click at [431, 87] on li "× nutridrink protein" at bounding box center [394, 87] width 97 height 16
click at [336, 87] on select "nutridrink protein fortimel diacare" at bounding box center [336, 88] width 1 height 32
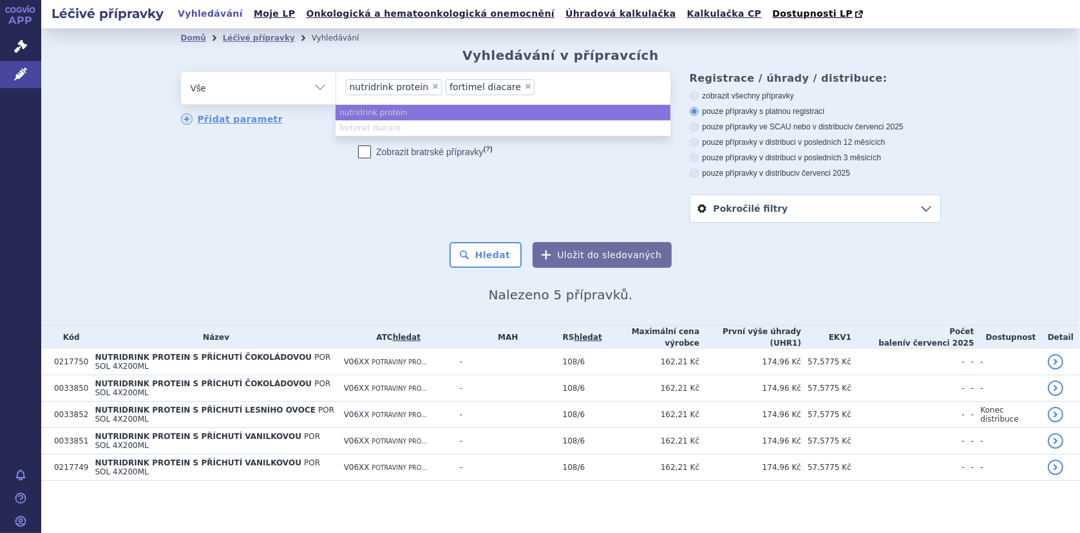
click at [432, 90] on span "×" at bounding box center [436, 86] width 8 height 8
click at [336, 90] on select "nutridrink protein fortimel diacare" at bounding box center [336, 88] width 1 height 32
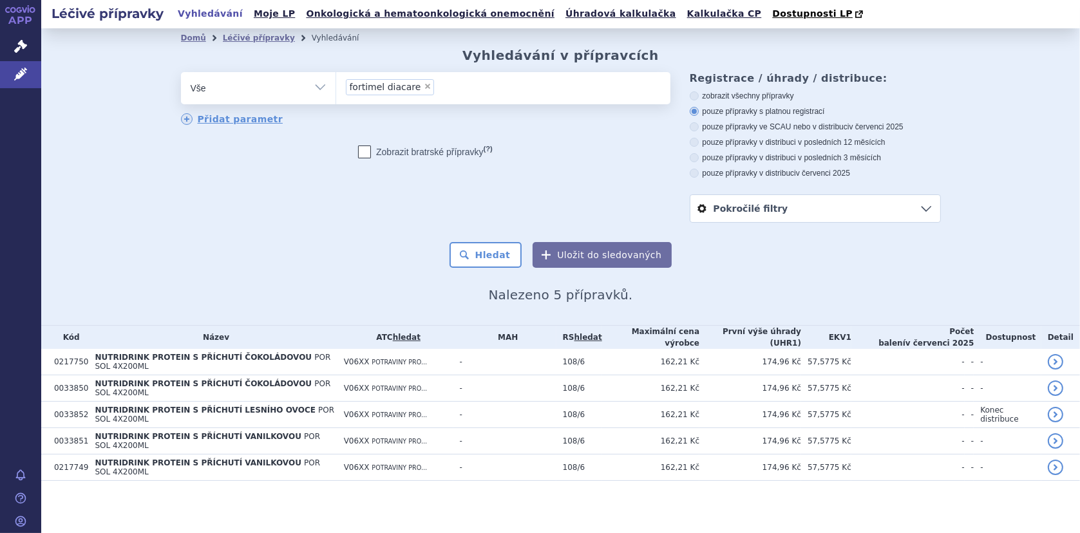
click at [438, 87] on input "nutridrink protein fortimel diacare × fortimel diacare" at bounding box center [441, 87] width 7 height 16
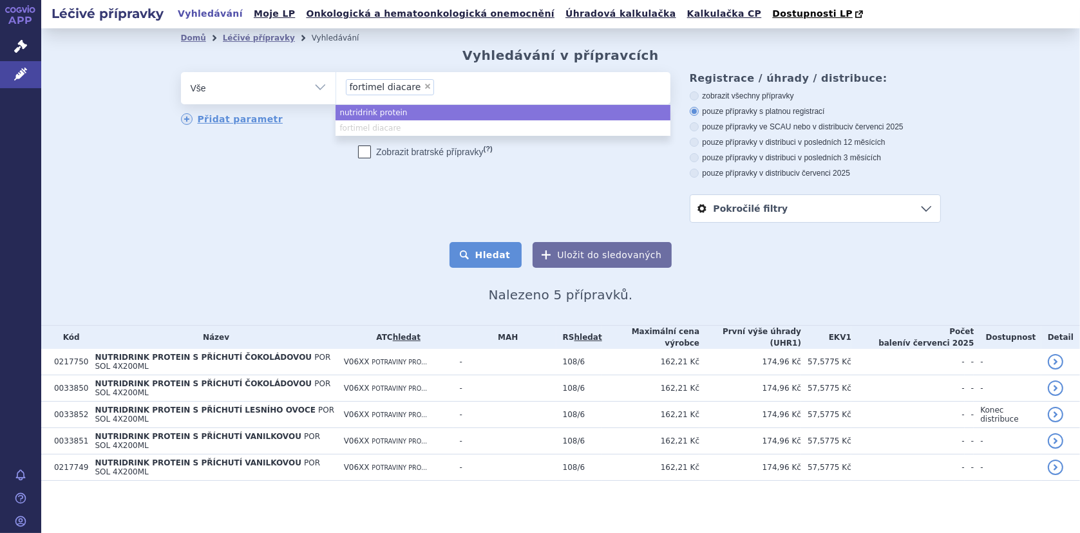
select select "nutridrink protein"
click at [502, 247] on button "Hledat" at bounding box center [486, 255] width 73 height 26
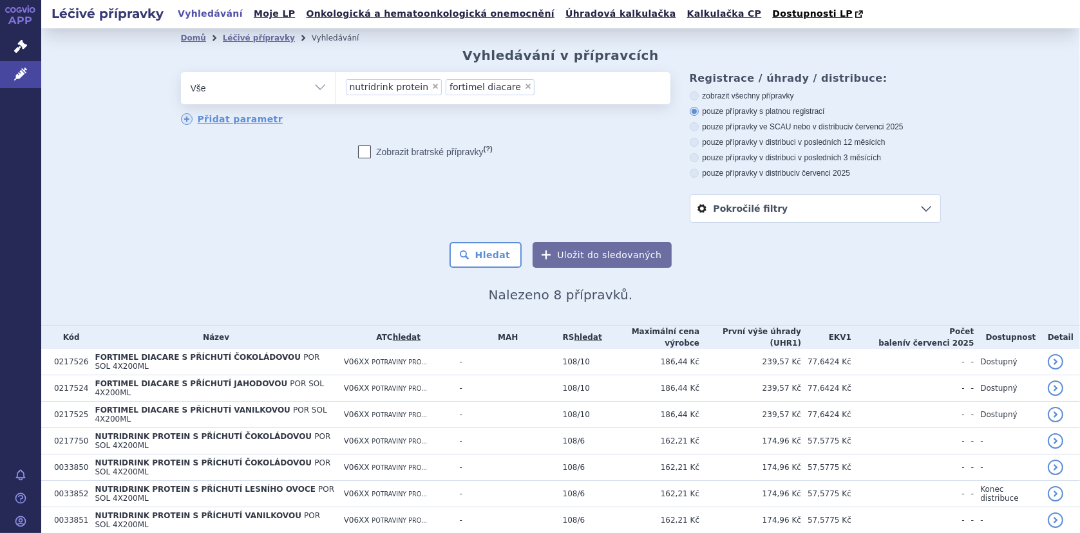
click at [432, 86] on span "×" at bounding box center [436, 86] width 8 height 8
click at [336, 86] on select "nutridrink protein fortimel diacare" at bounding box center [336, 88] width 1 height 32
select select "fortimel diacare"
click at [475, 251] on button "Hledat" at bounding box center [486, 255] width 73 height 26
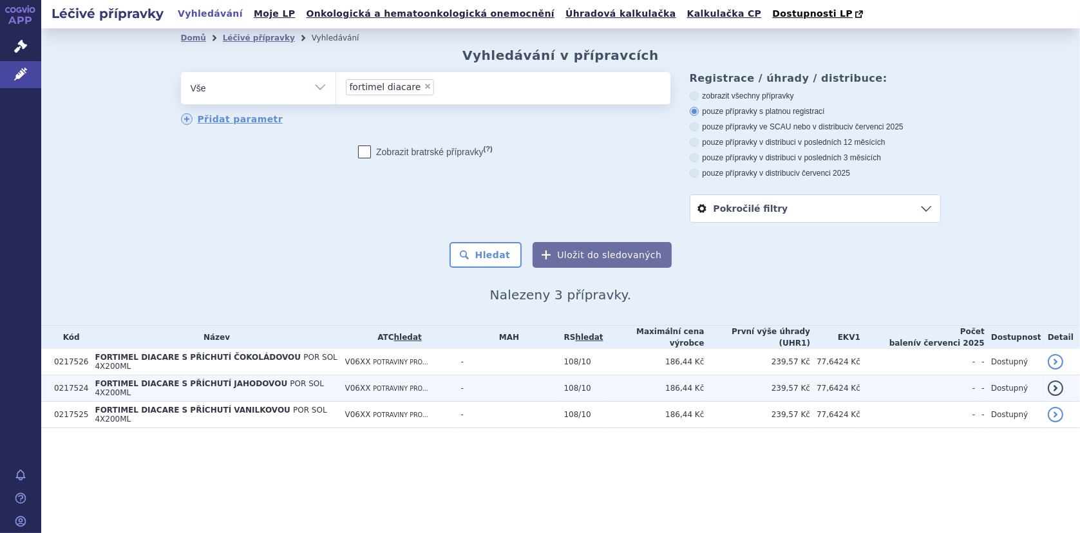
click at [195, 379] on span "FORTIMEL DIACARE S PŘÍCHUTÍ JAHODOVOU" at bounding box center [191, 383] width 193 height 9
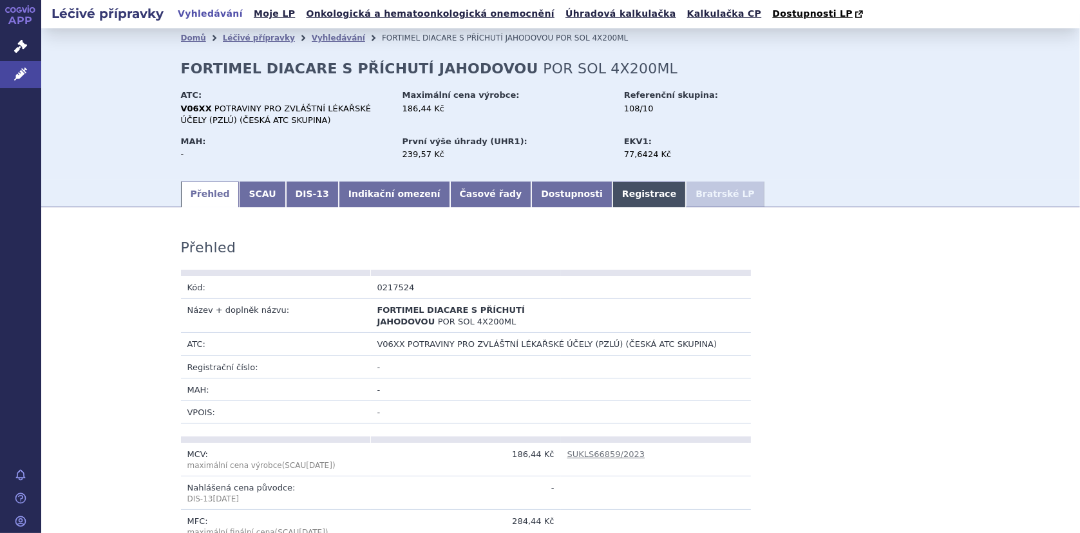
click at [613, 189] on link "Registrace" at bounding box center [649, 195] width 73 height 26
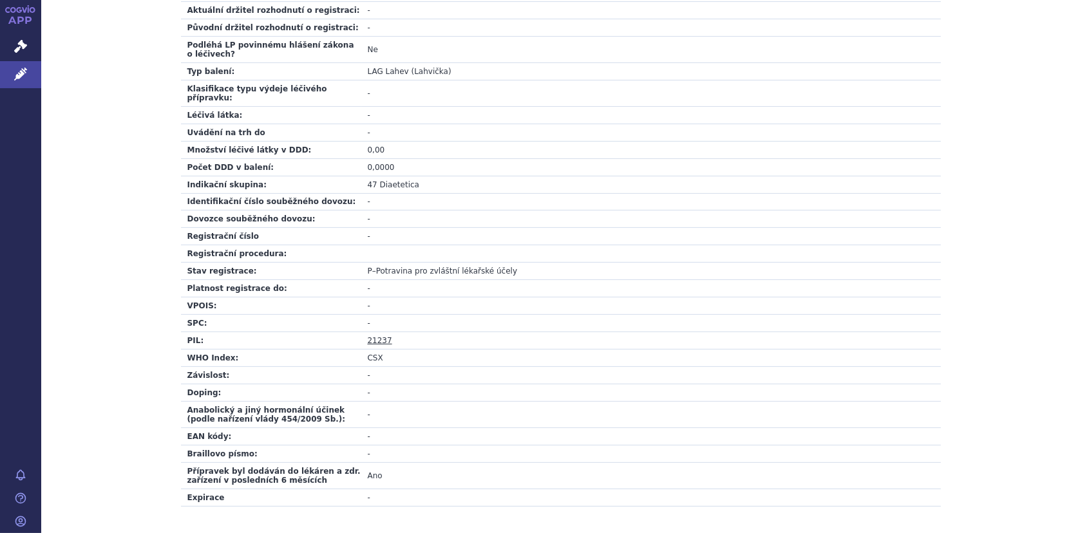
scroll to position [423, 0]
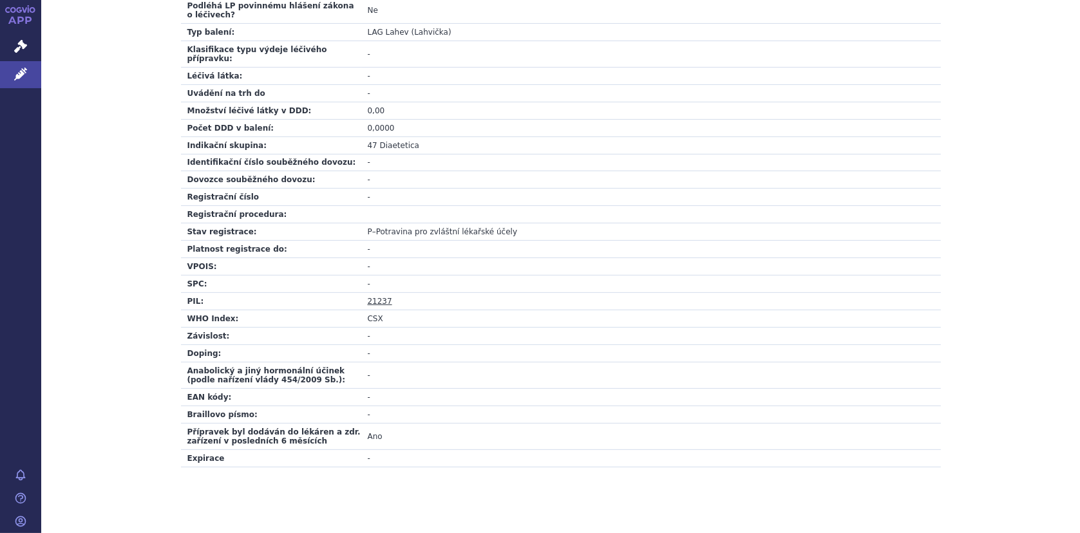
click at [374, 297] on link "21237" at bounding box center [380, 301] width 24 height 9
